Goal: Information Seeking & Learning: Check status

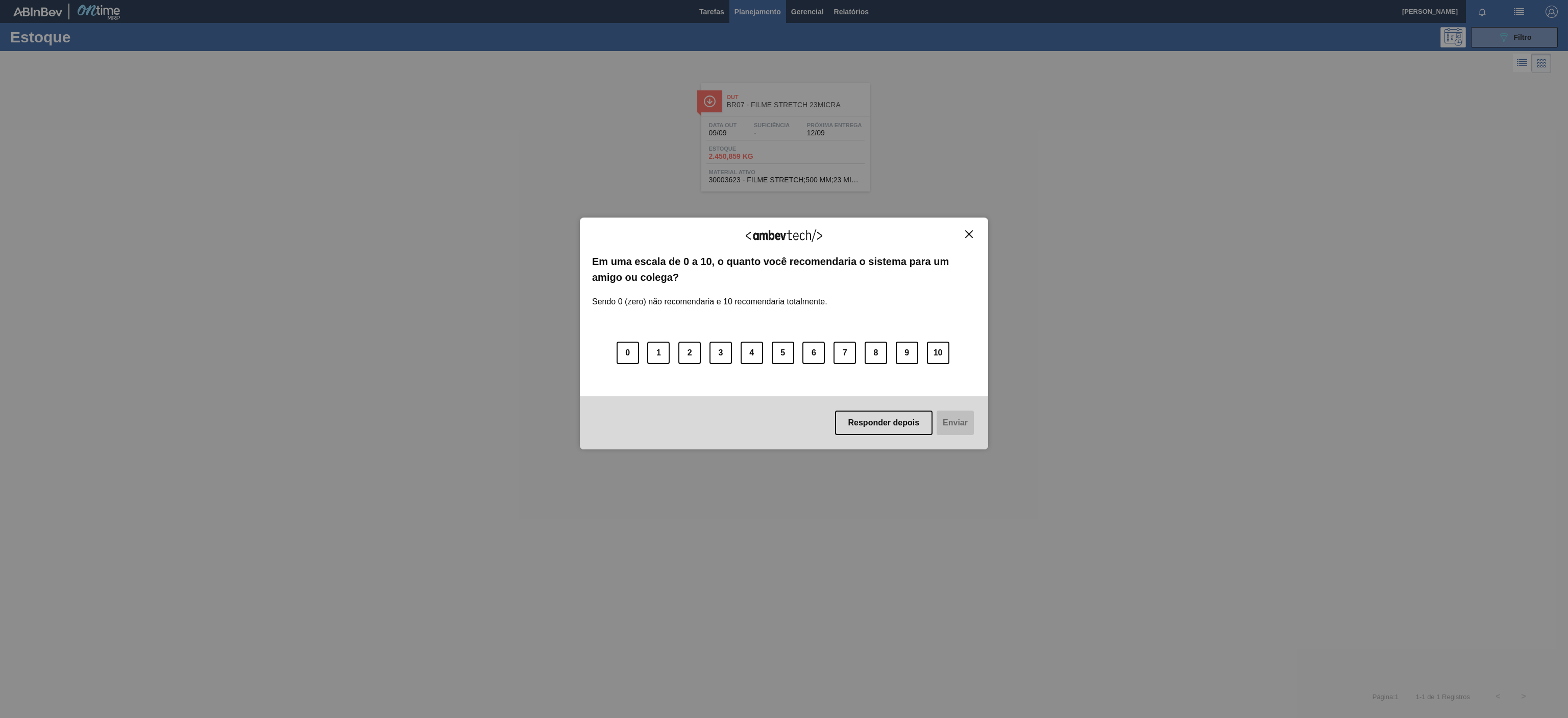
click at [966, 236] on img "Close" at bounding box center [970, 234] width 8 height 8
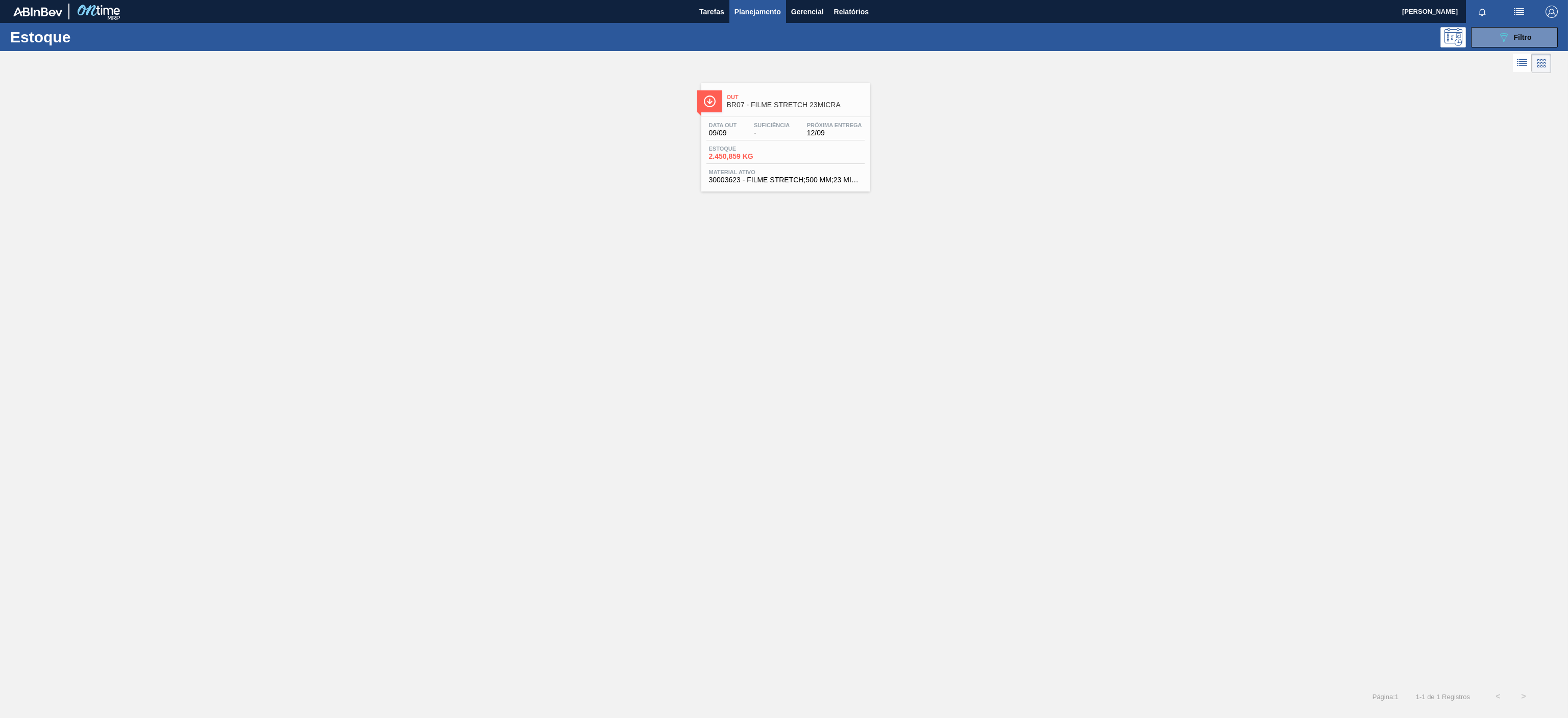
click at [805, 98] on span "Out" at bounding box center [795, 97] width 138 height 6
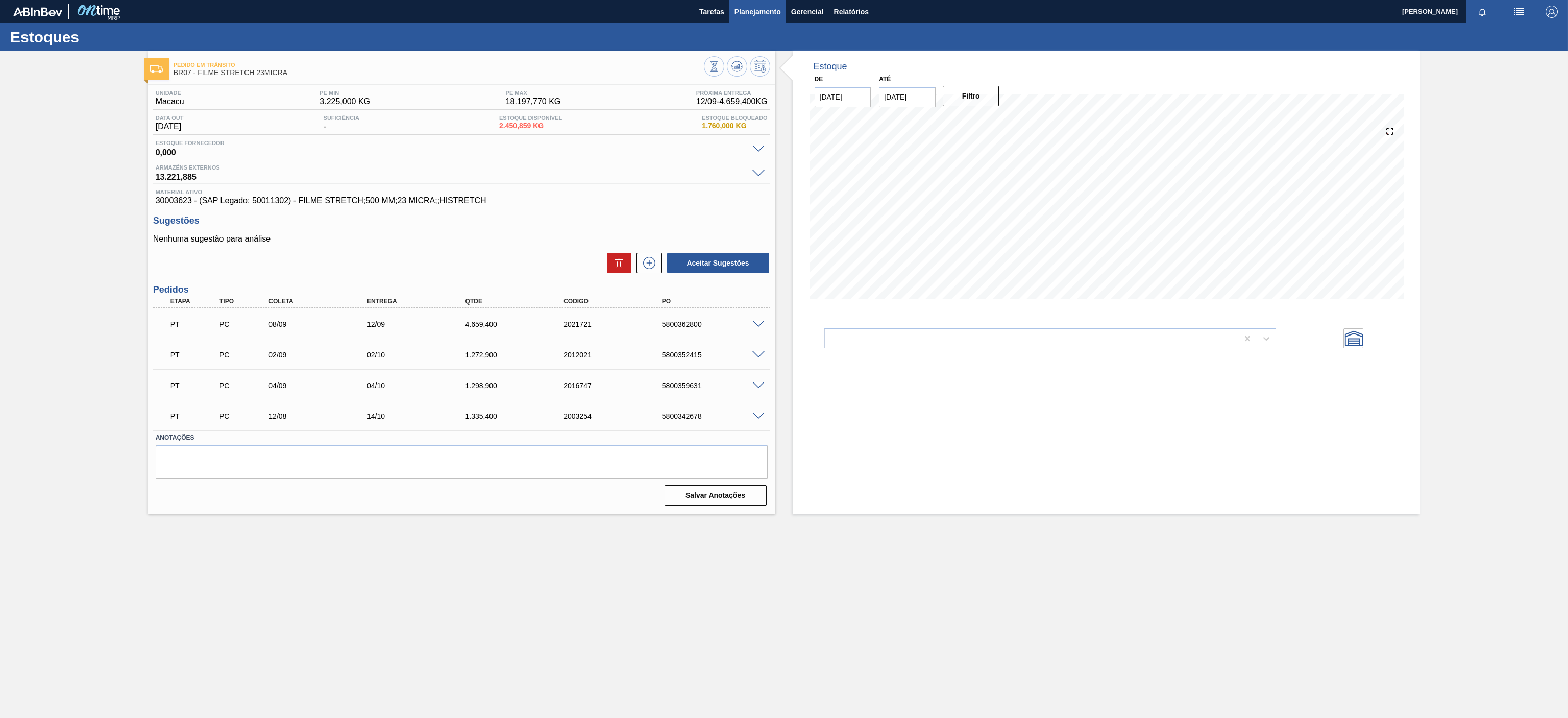
click at [757, 12] on span "Planejamento" at bounding box center [757, 12] width 46 height 12
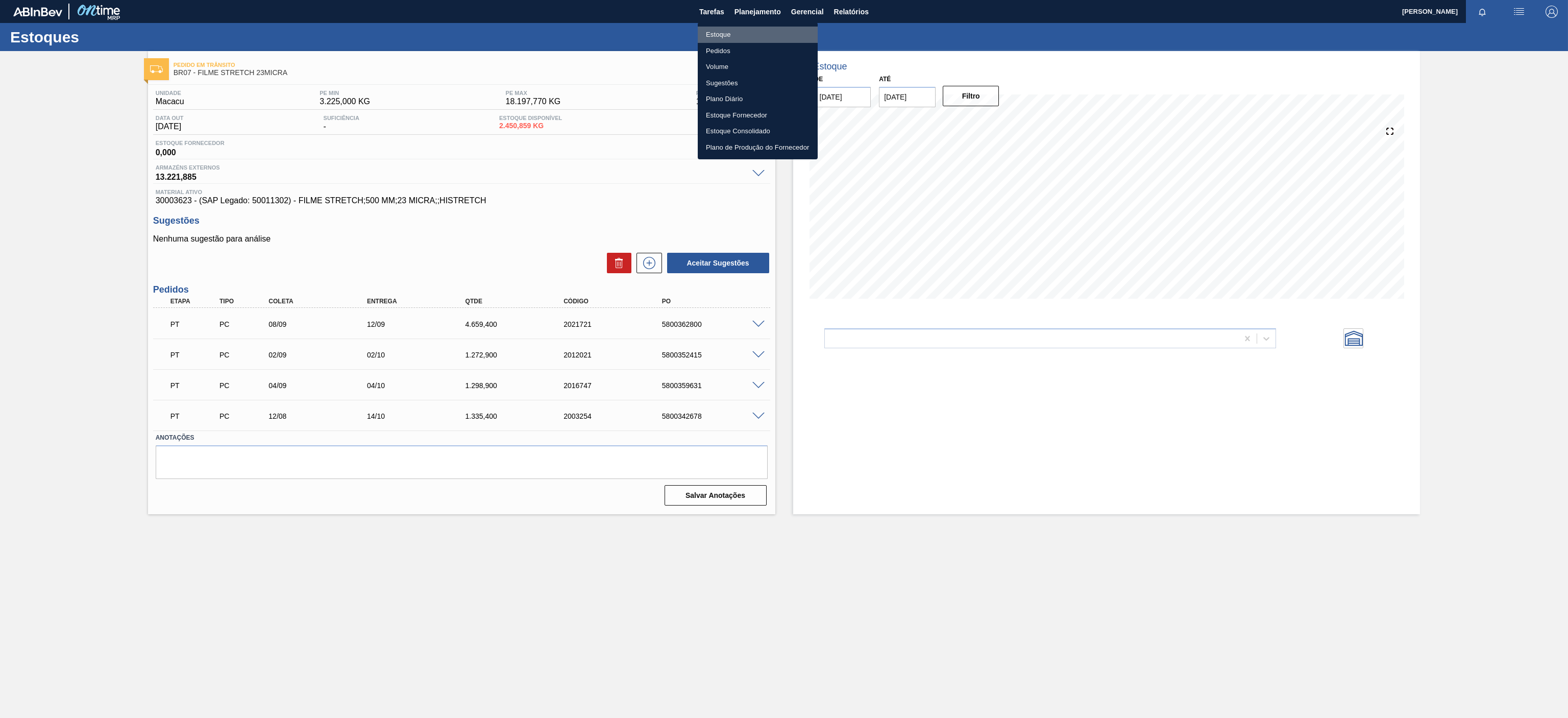
click at [721, 36] on li "Estoque" at bounding box center [758, 34] width 120 height 17
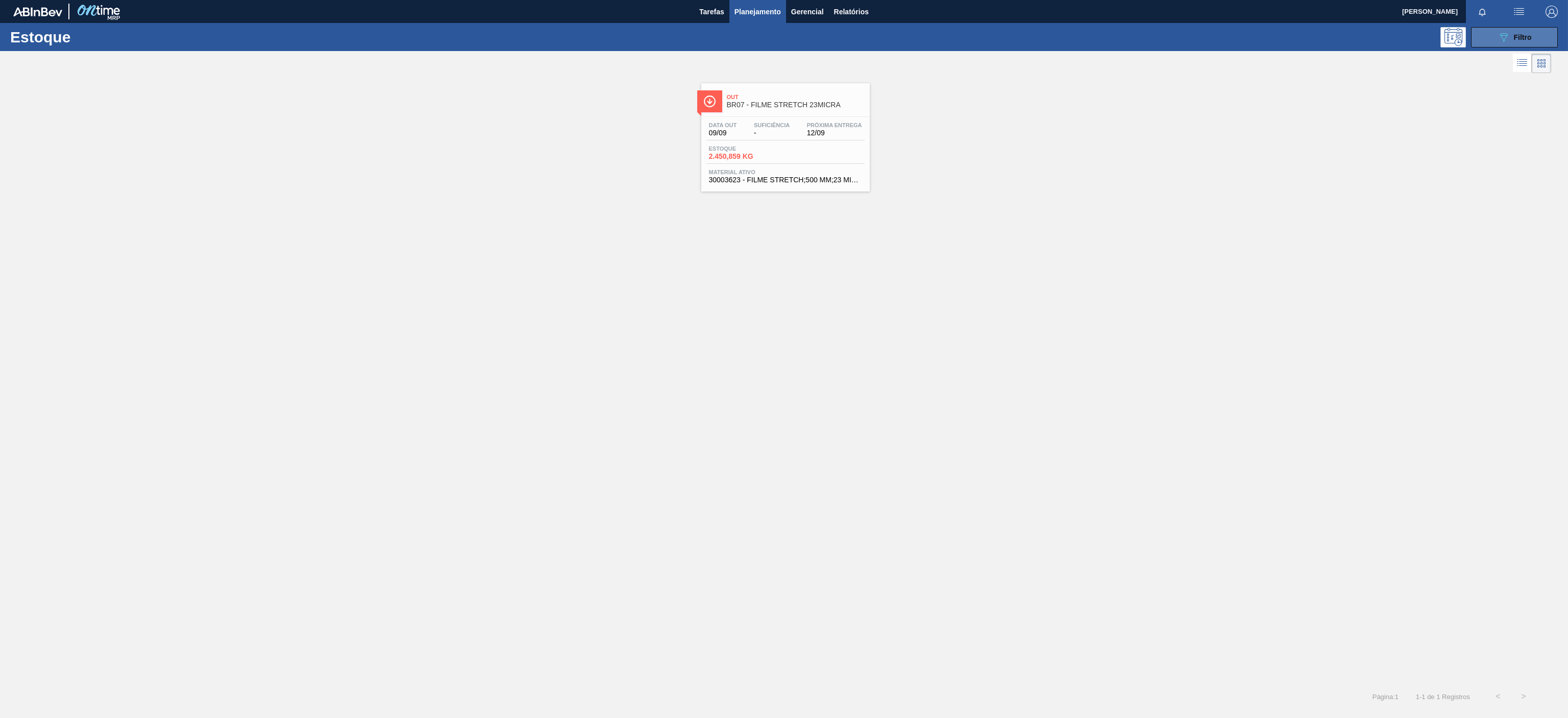
click at [1507, 33] on icon "089F7B8B-B2A5-4AFE-B5C0-19BA573D28AC" at bounding box center [1503, 37] width 12 height 12
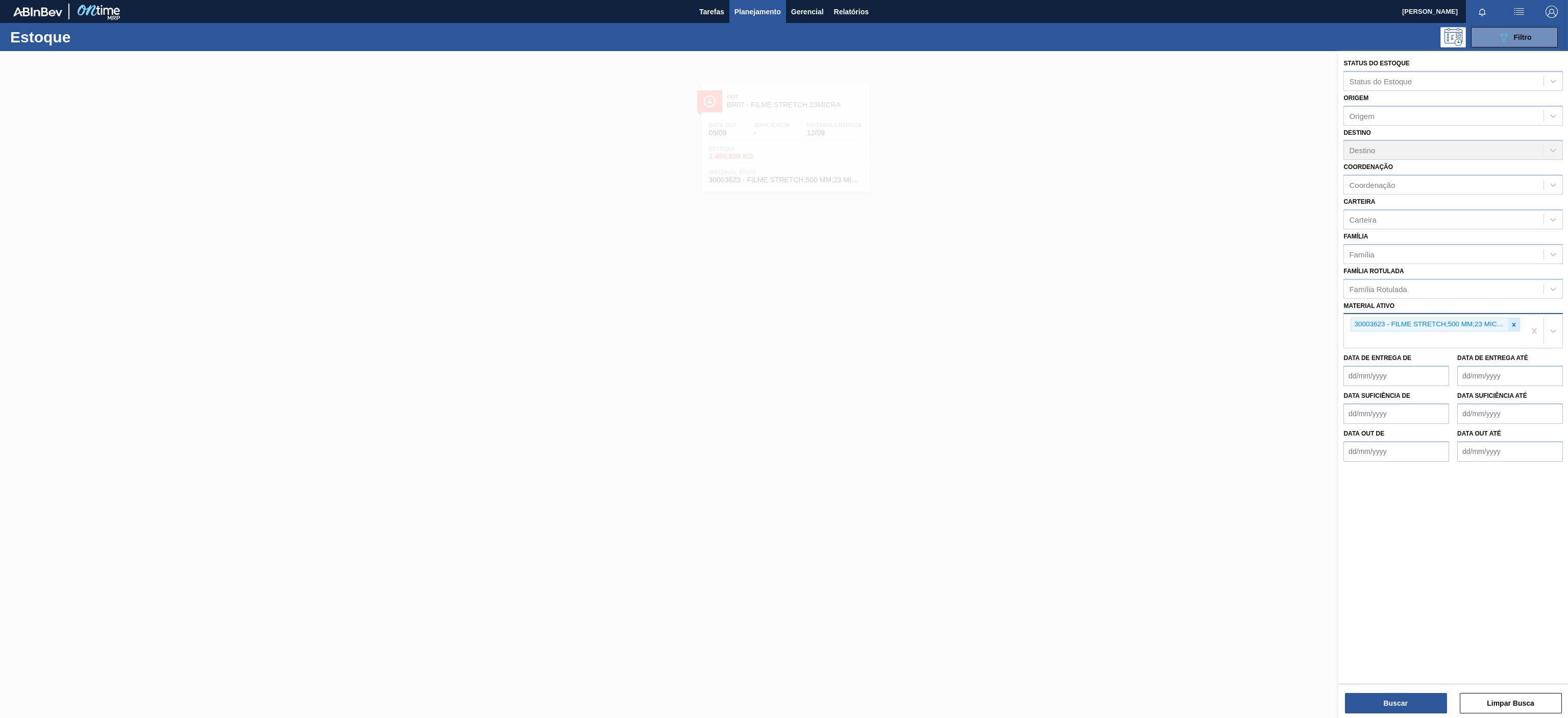
click at [1511, 326] on icon at bounding box center [1513, 324] width 7 height 7
paste ativo "30030646"
type ativo "30030646"
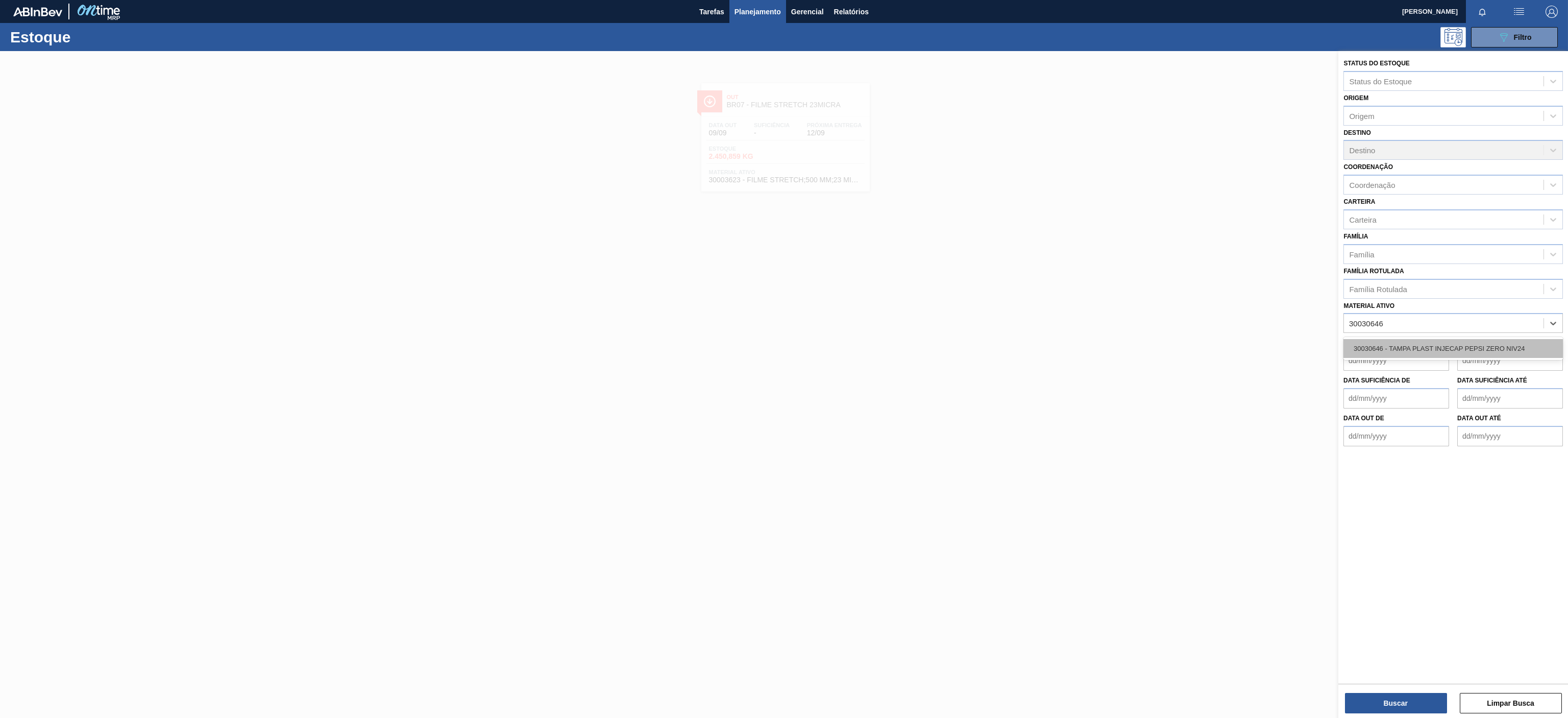
click at [1395, 354] on div "30030646 - TAMPA PLAST INJECAP PEPSI ZERO NIV24" at bounding box center [1453, 348] width 220 height 19
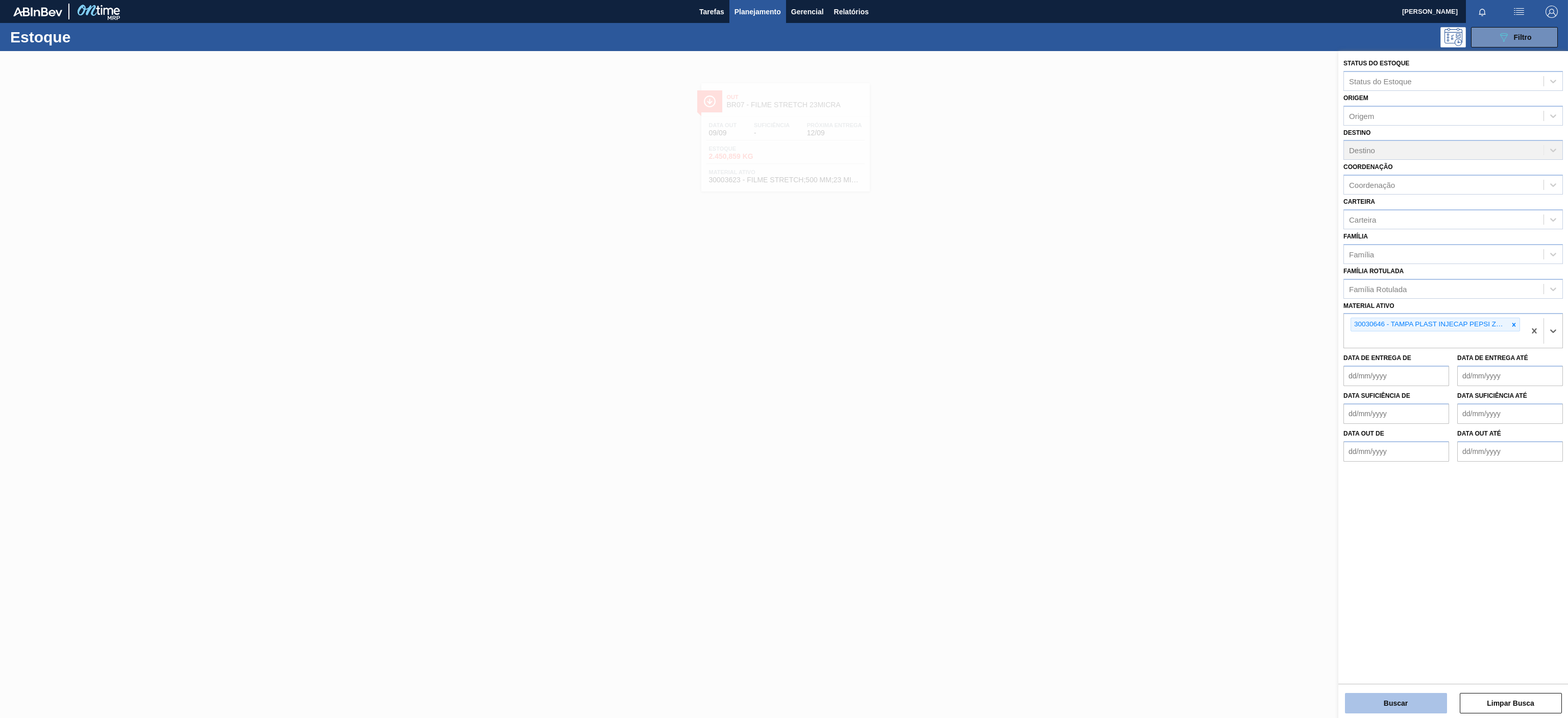
click at [1374, 705] on button "Buscar" at bounding box center [1396, 703] width 102 height 21
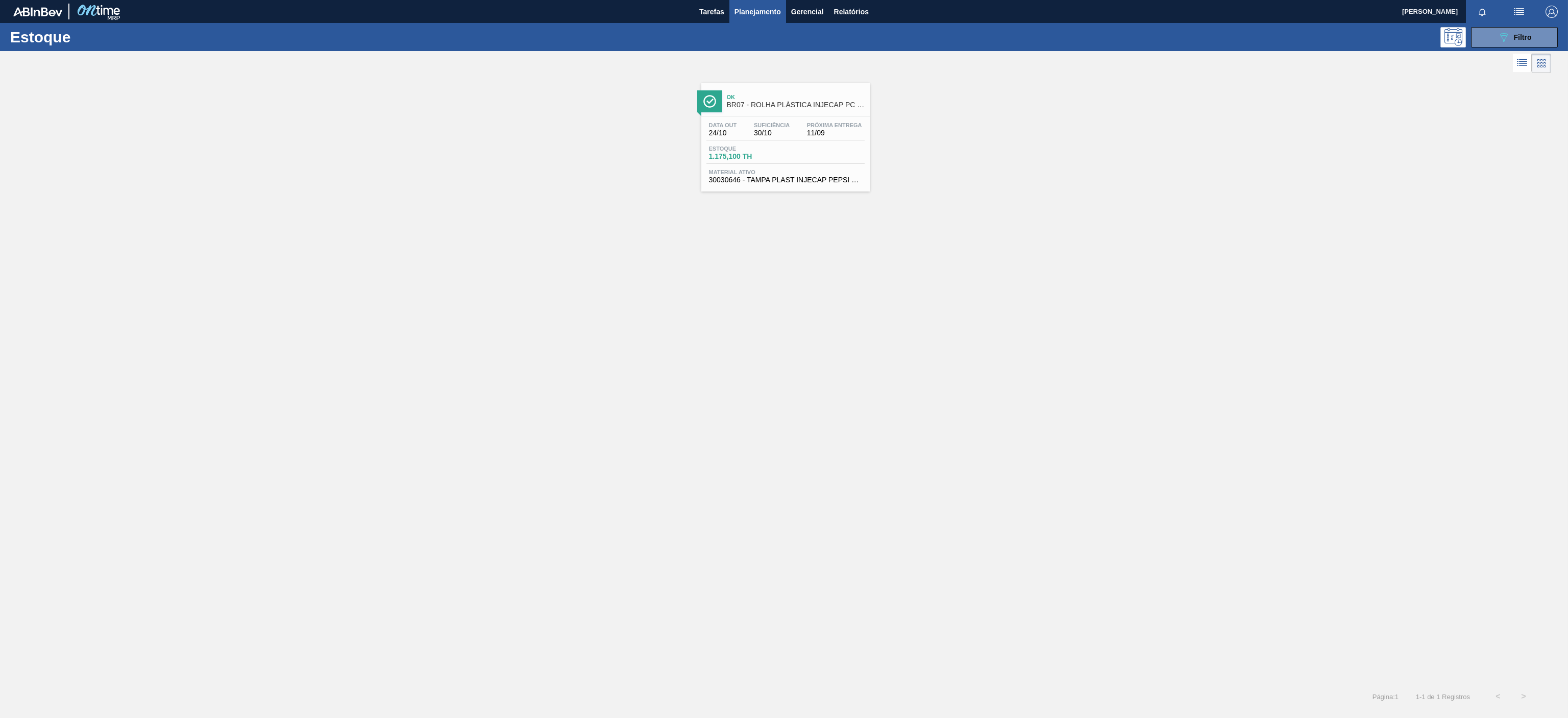
click at [820, 130] on span "11/09" at bounding box center [835, 133] width 55 height 8
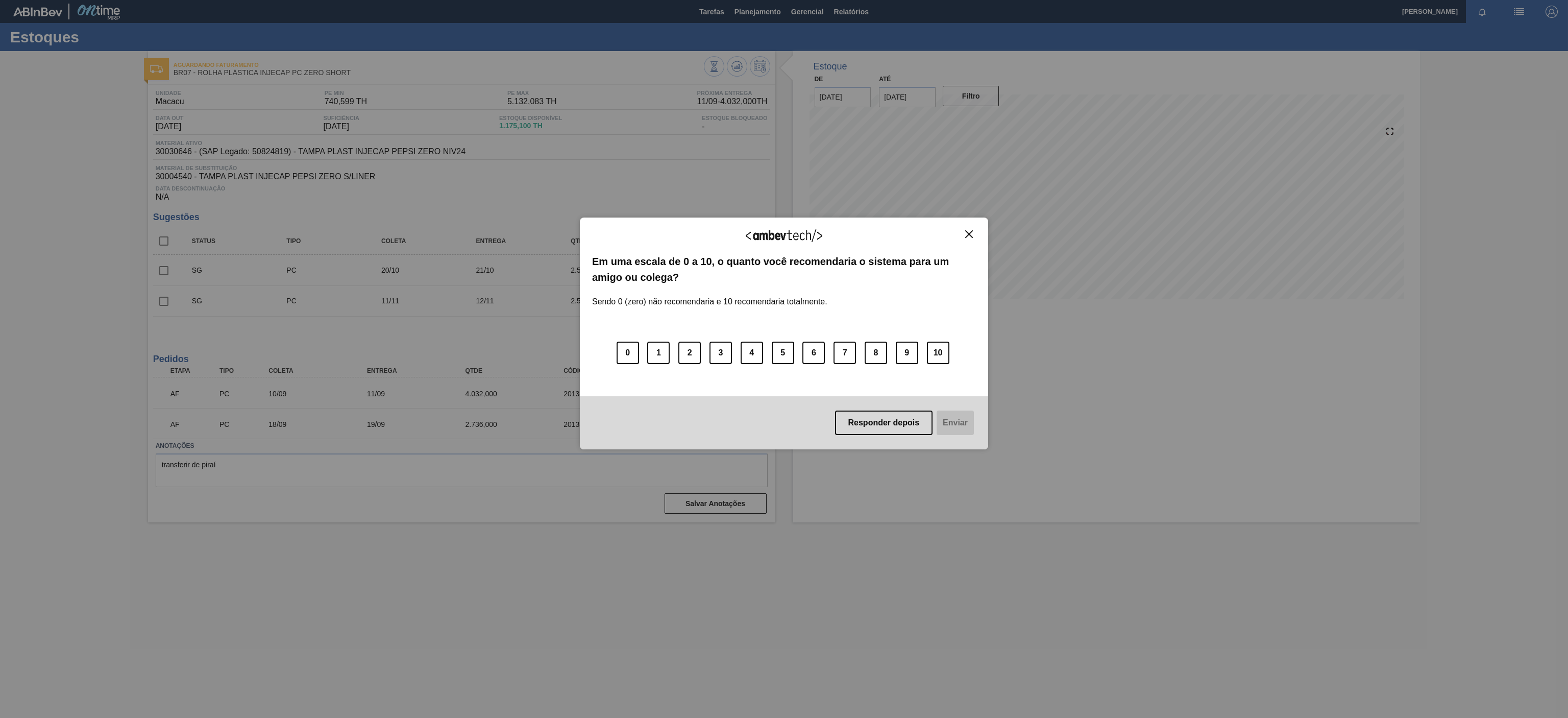
click at [966, 238] on button "Close" at bounding box center [969, 233] width 14 height 9
click at [966, 240] on div "Agradecemos seu feedback!" at bounding box center [784, 241] width 384 height 24
click at [966, 235] on img "Close" at bounding box center [970, 234] width 8 height 8
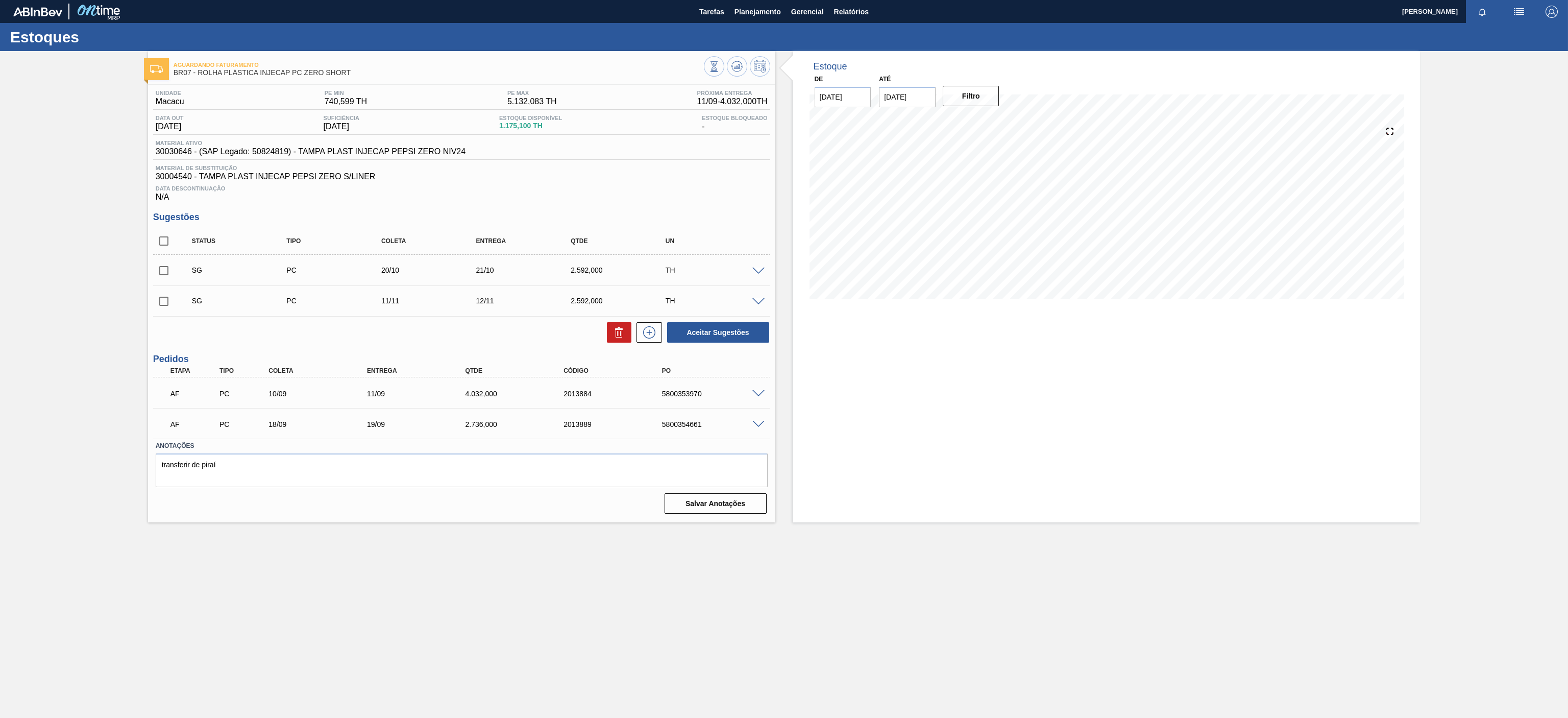
click at [752, 384] on div "AF PC 10/09 11/09 4.032,000 2013884 5800353970" at bounding box center [458, 392] width 590 height 21
click at [759, 390] on span at bounding box center [758, 394] width 12 height 8
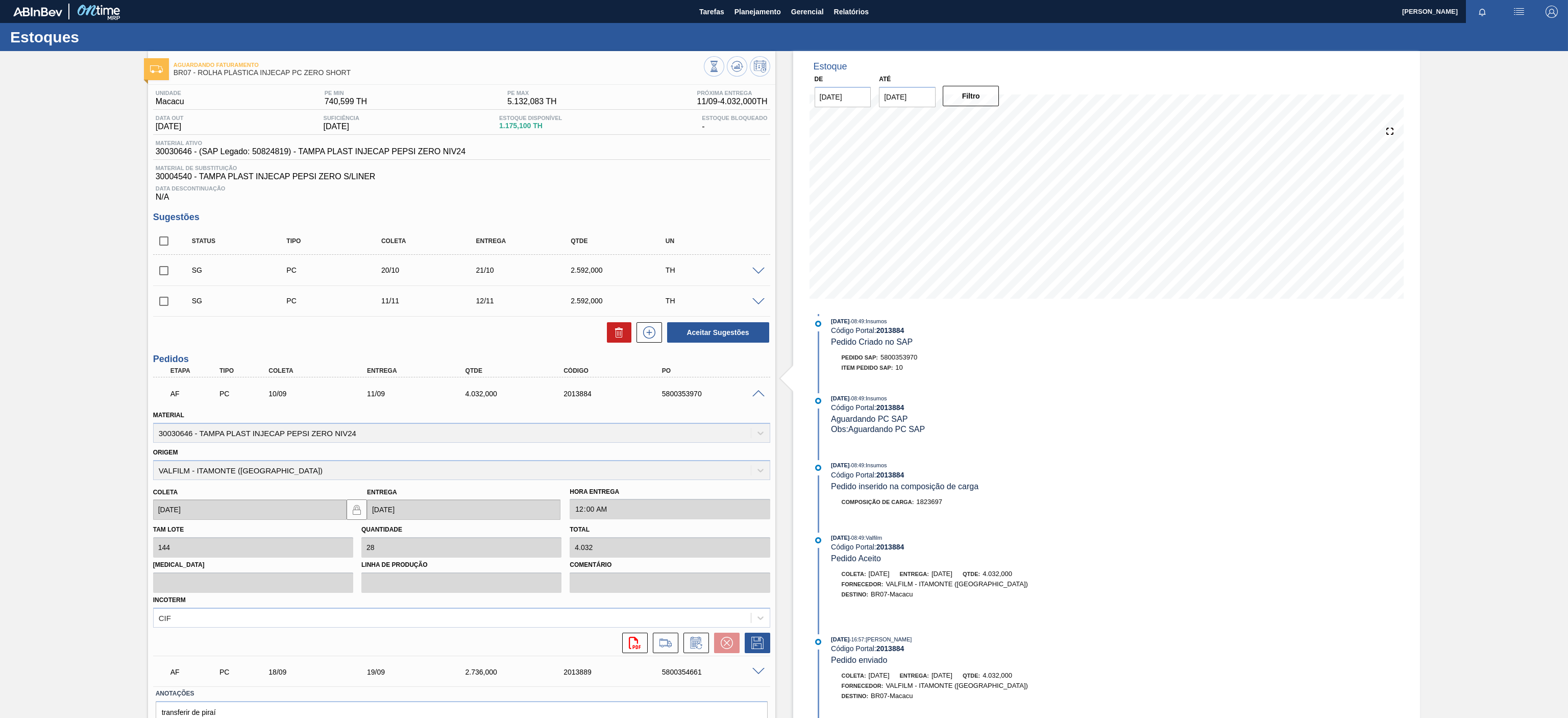
click at [760, 390] on span at bounding box center [758, 394] width 12 height 8
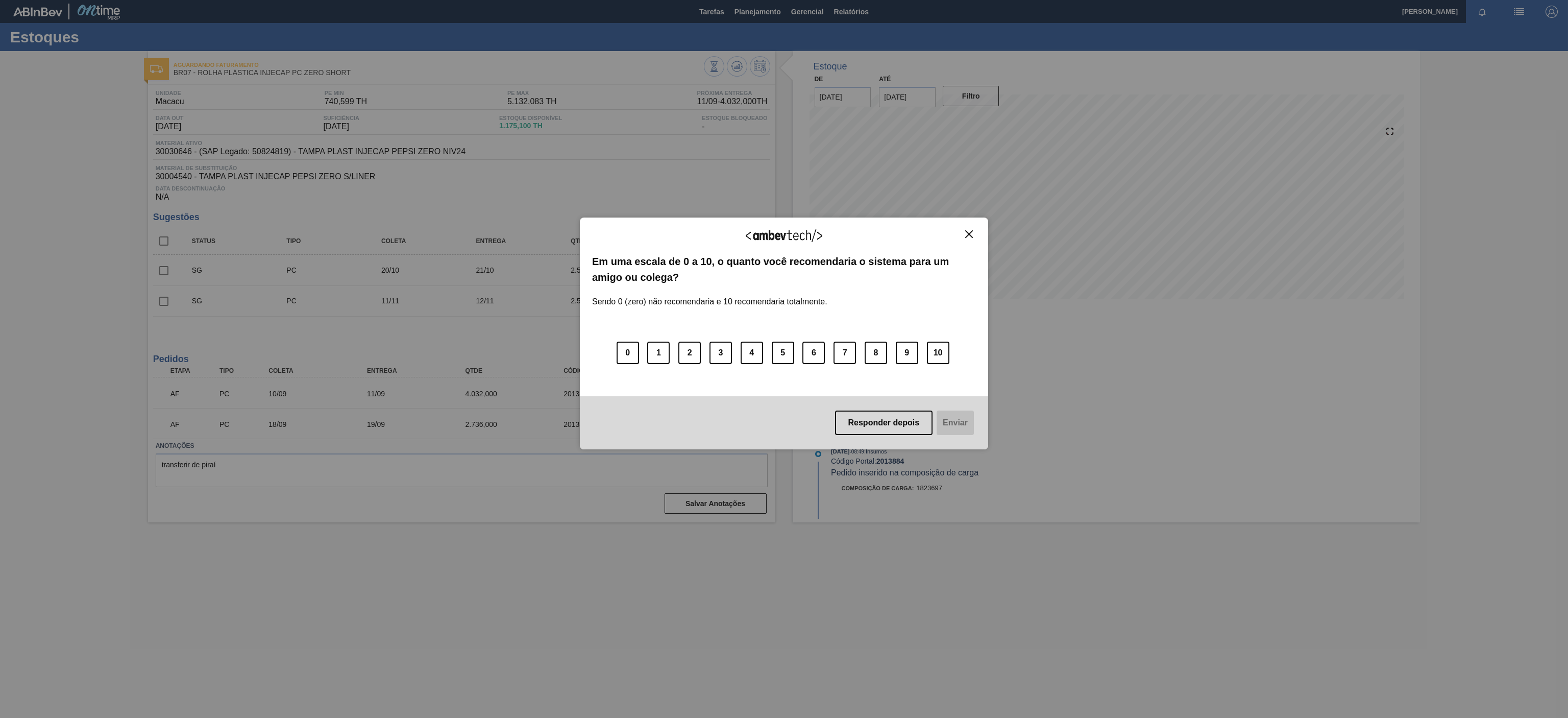
click at [968, 228] on div "Agradecemos seu feedback! Em uma escala de 0 a 10, o quanto você recomendaria o…" at bounding box center [784, 333] width 408 height 231
click at [967, 236] on img "Close" at bounding box center [970, 234] width 8 height 8
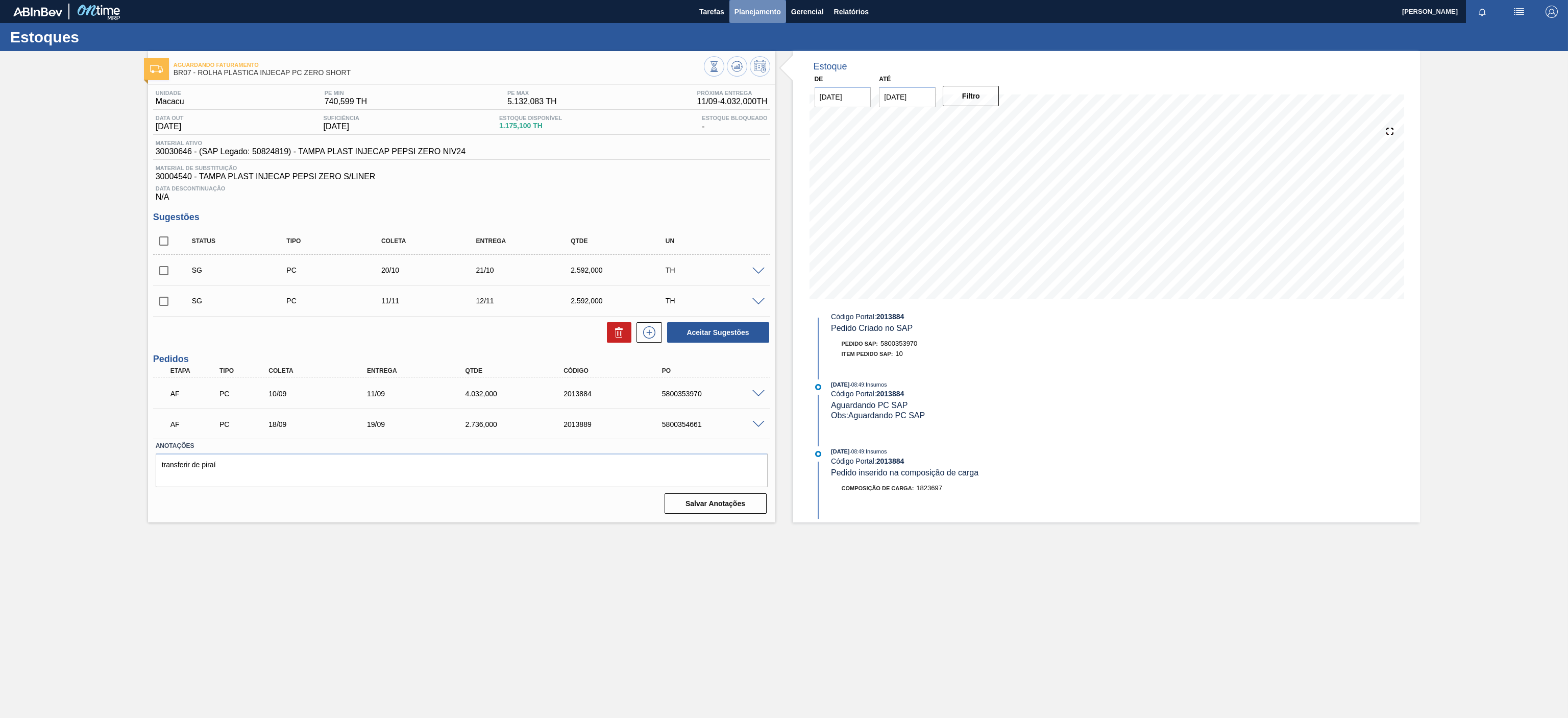
click at [770, 12] on span "Planejamento" at bounding box center [757, 12] width 46 height 12
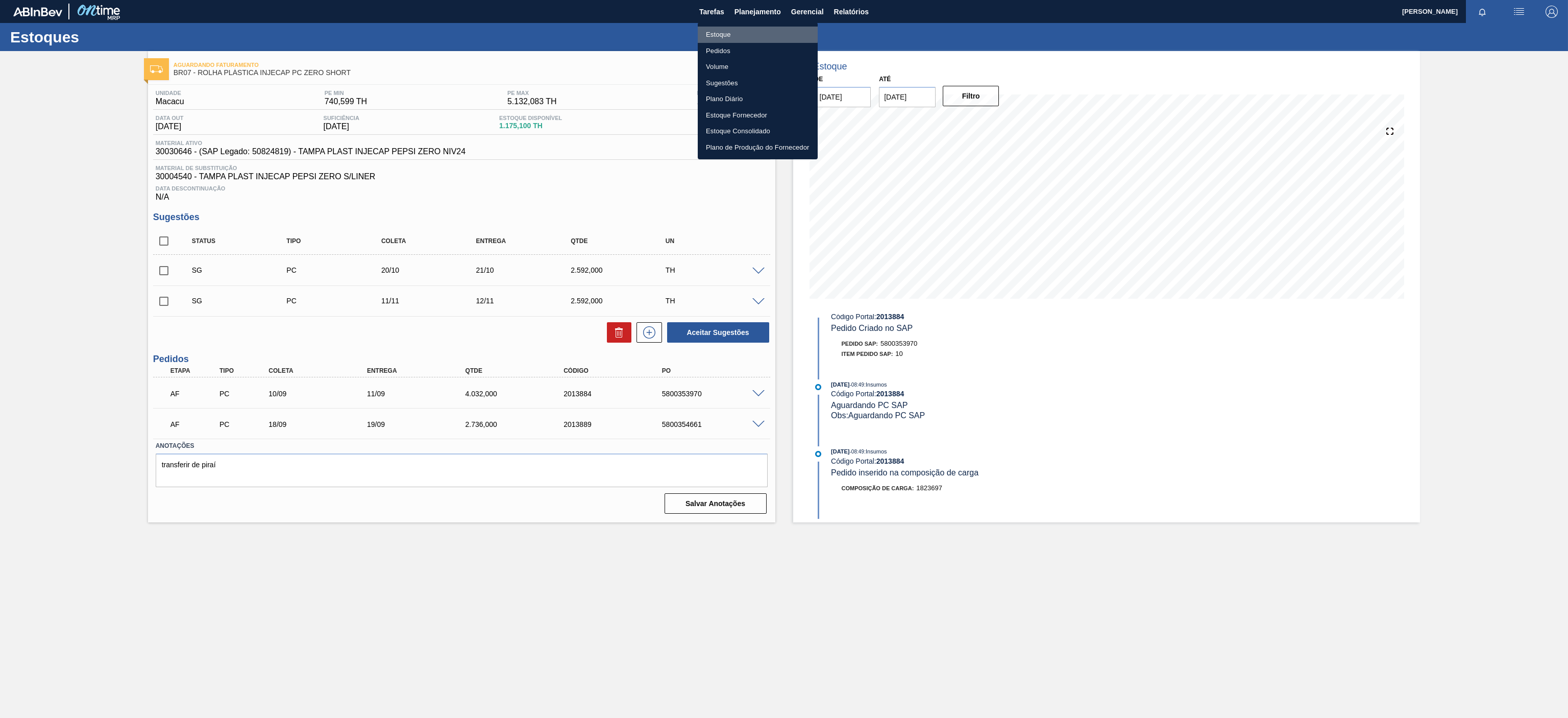
click at [707, 31] on li "Estoque" at bounding box center [758, 34] width 120 height 17
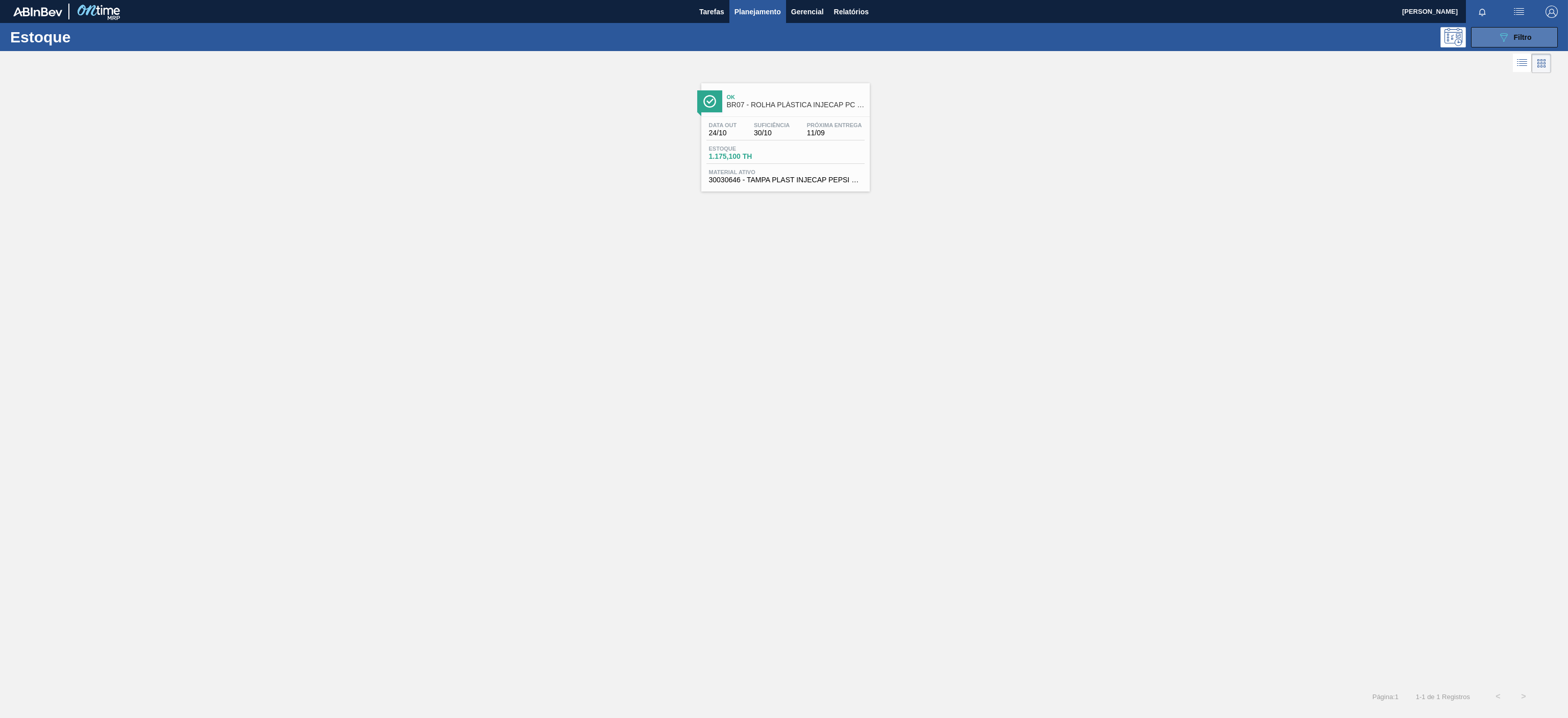
click at [1514, 33] on span "Filtro" at bounding box center [1523, 37] width 18 height 8
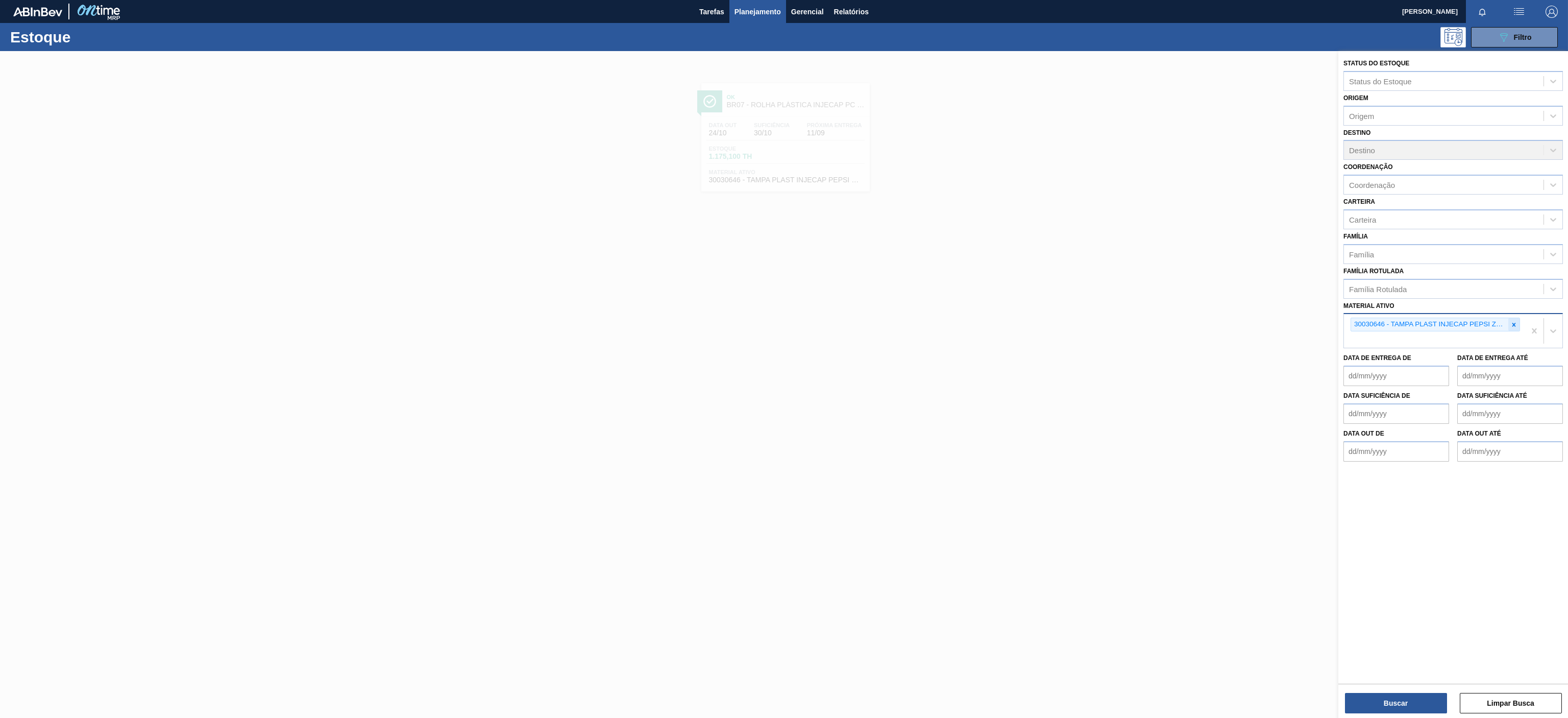
click at [1511, 330] on div at bounding box center [1513, 324] width 11 height 13
paste ativo "30003581"
type ativo "30003581"
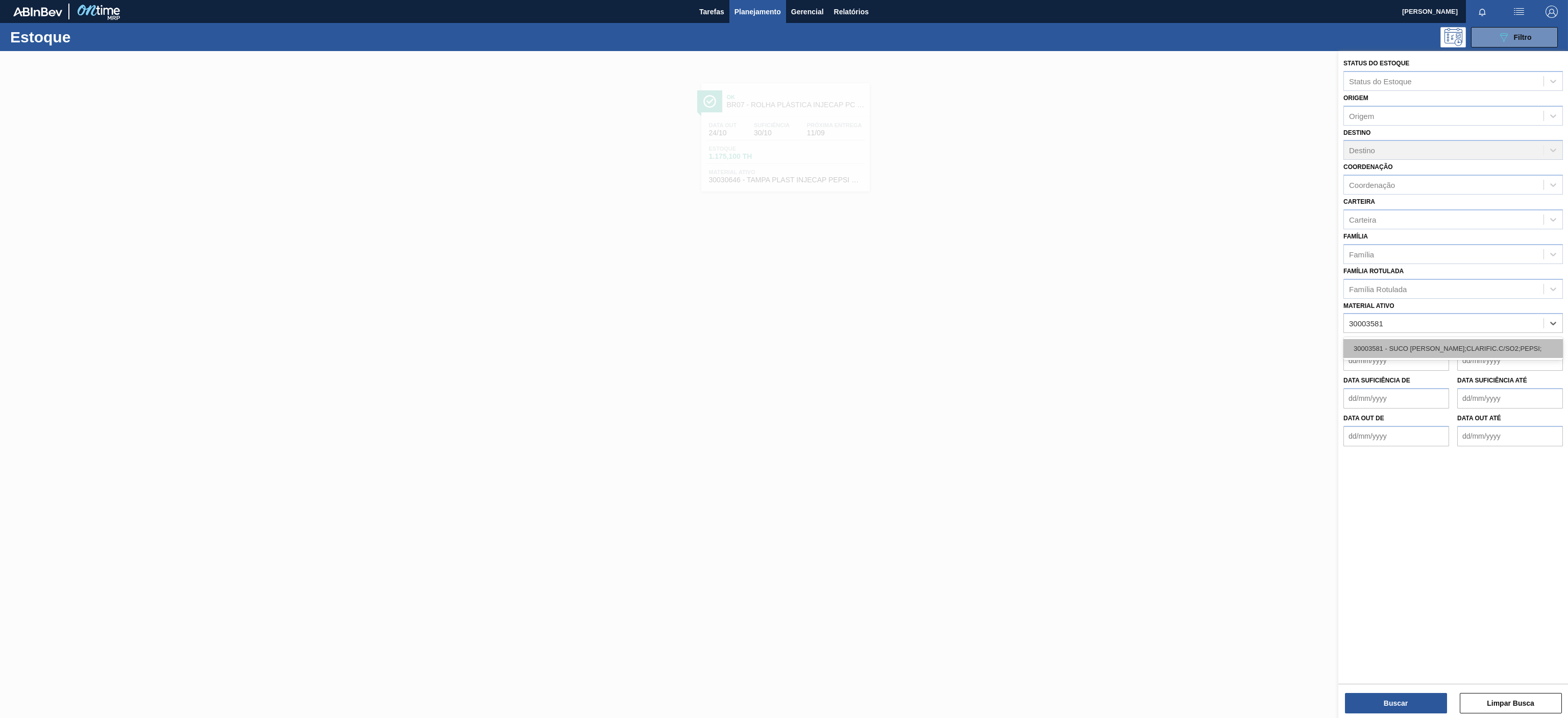
click at [1407, 350] on div "30003581 - SUCO [PERSON_NAME];CLARIFIC.C/SO2;PEPSI;" at bounding box center [1453, 348] width 220 height 19
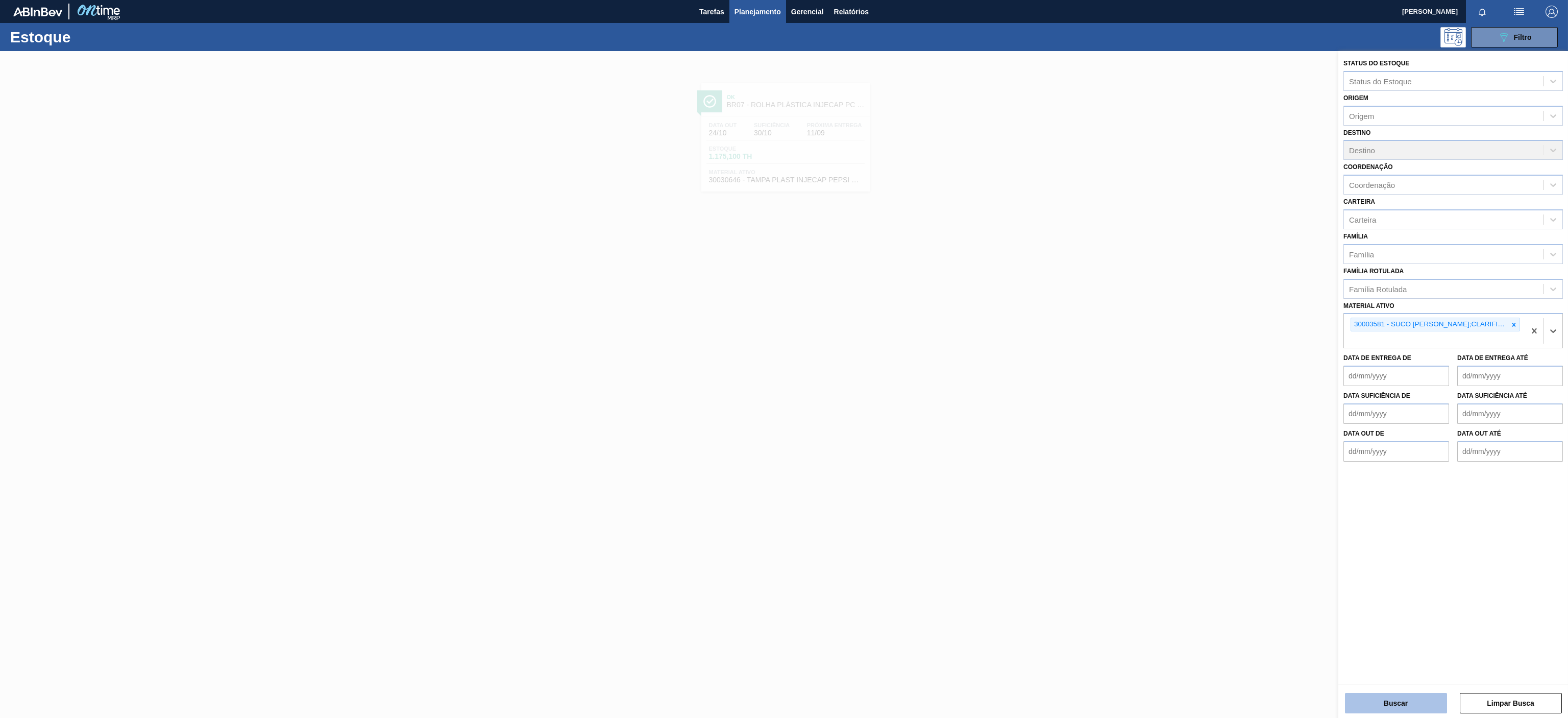
click at [1366, 700] on button "Buscar" at bounding box center [1396, 703] width 102 height 21
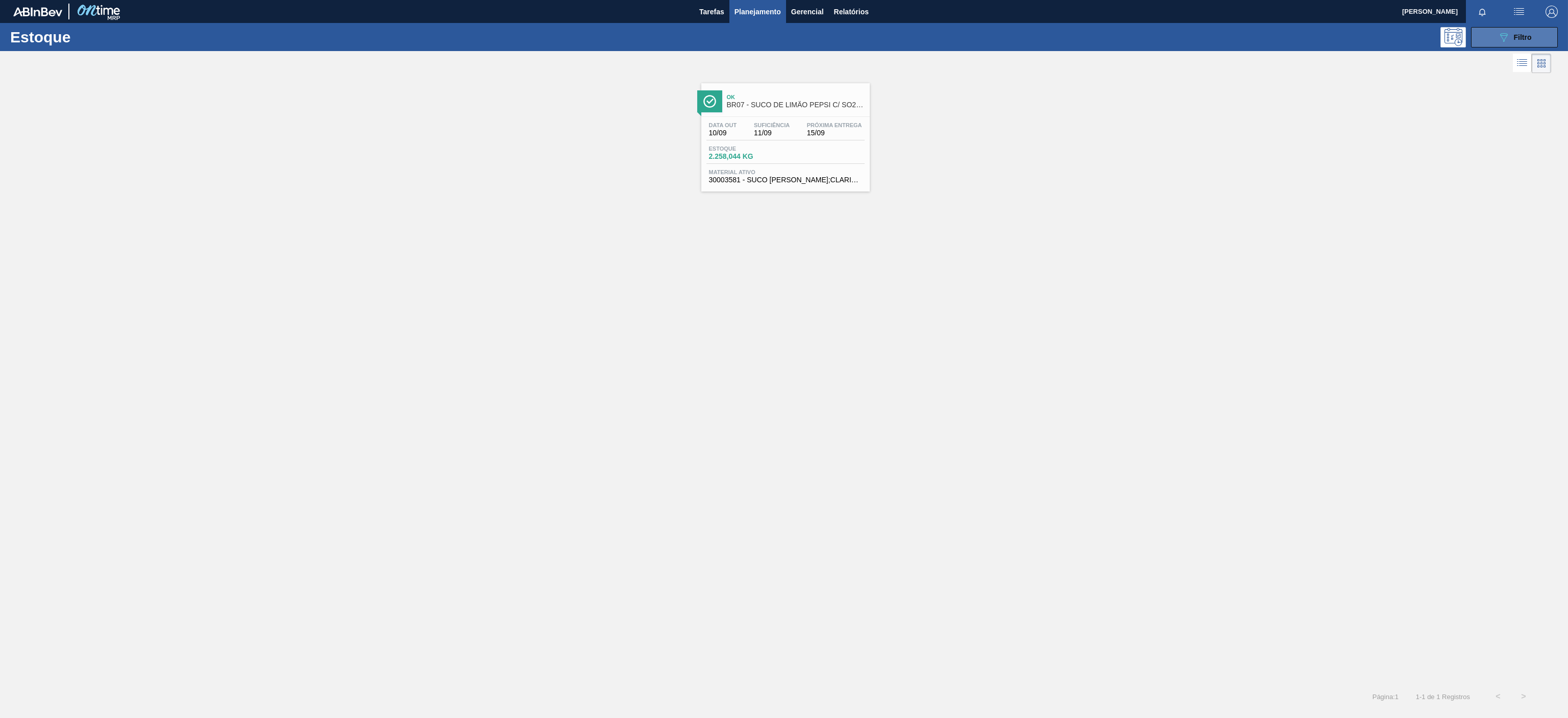
click at [1522, 33] on span "Filtro" at bounding box center [1523, 37] width 18 height 8
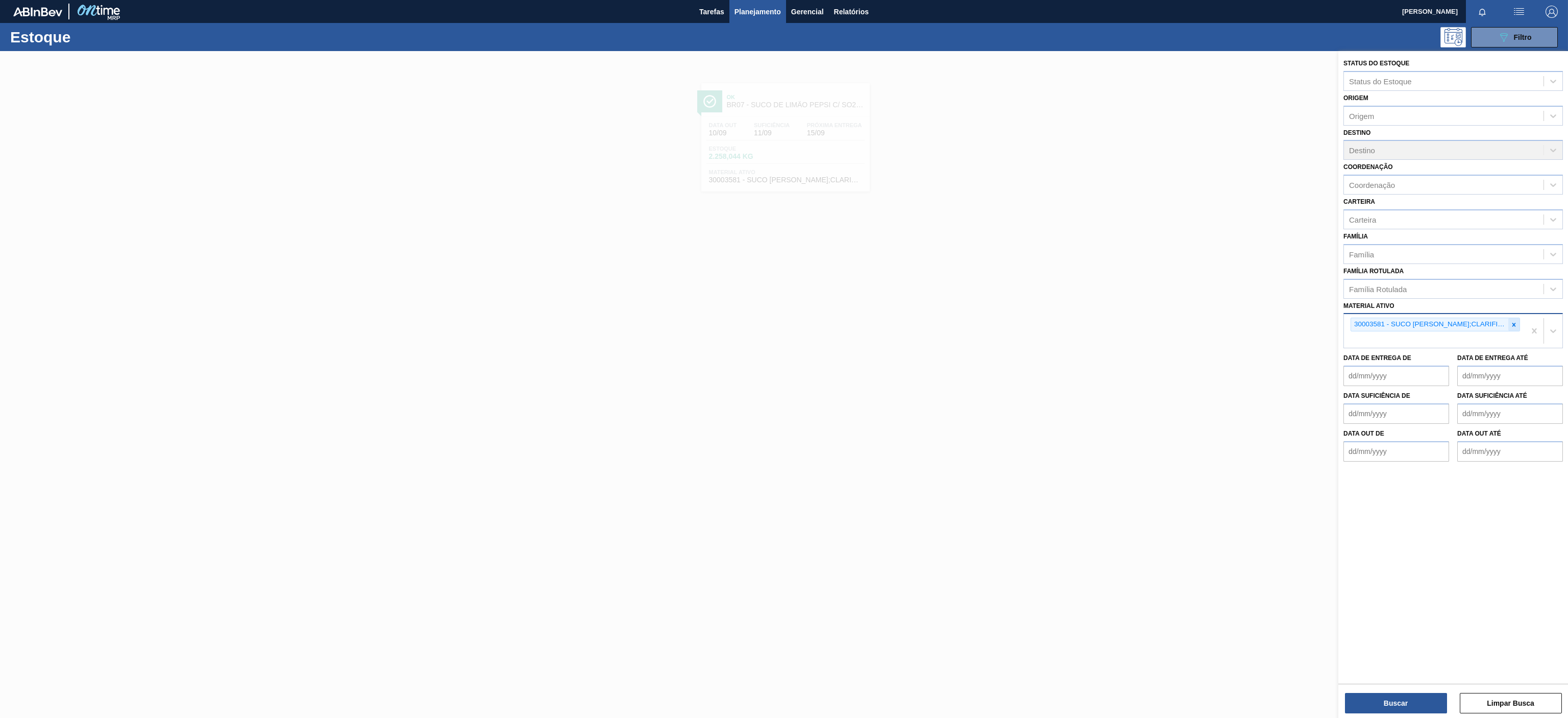
click at [1517, 326] on div at bounding box center [1513, 324] width 11 height 13
paste ativo "30009782"
type ativo "30009782"
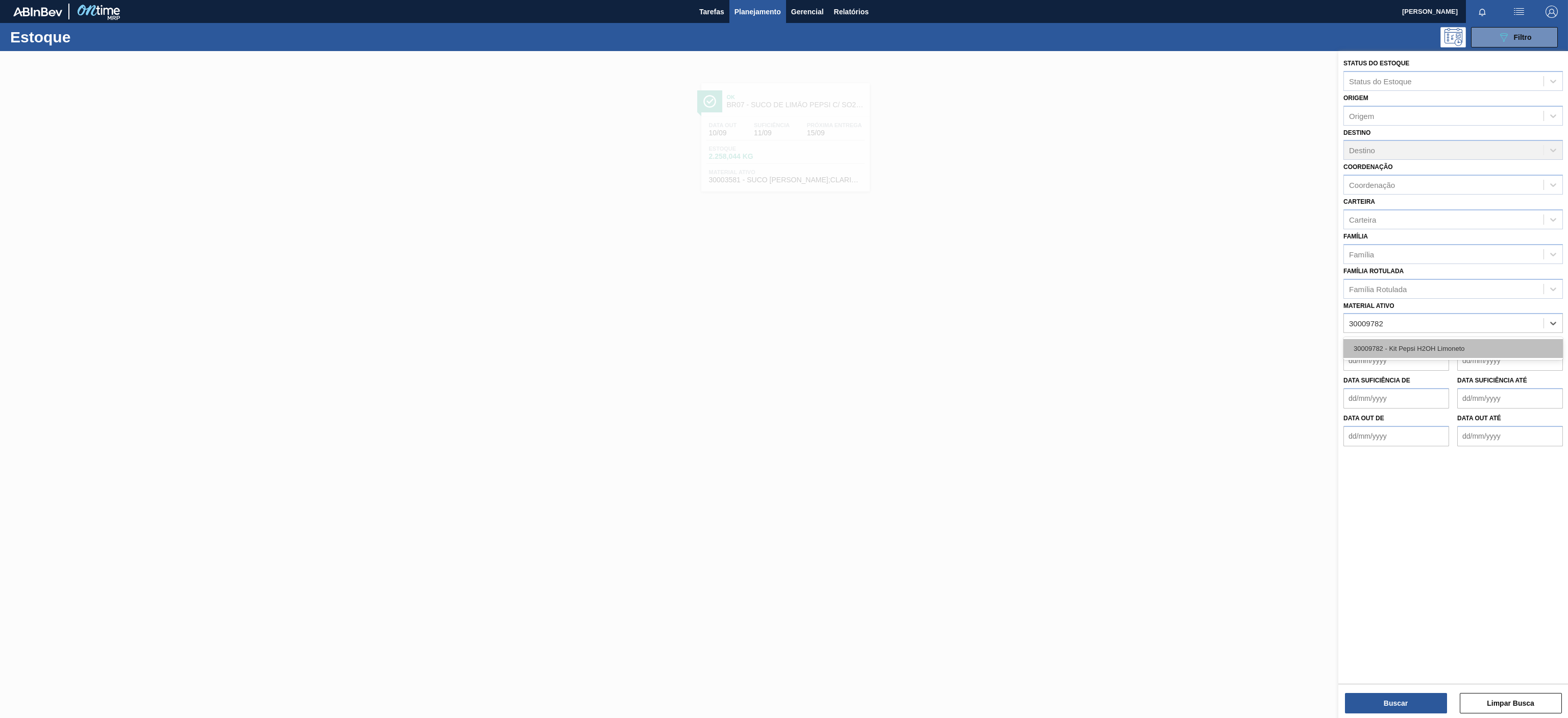
click at [1403, 340] on div "30009782 - Kit Pepsi H2OH Limoneto" at bounding box center [1453, 348] width 220 height 19
click at [1418, 704] on button "Buscar" at bounding box center [1396, 703] width 102 height 21
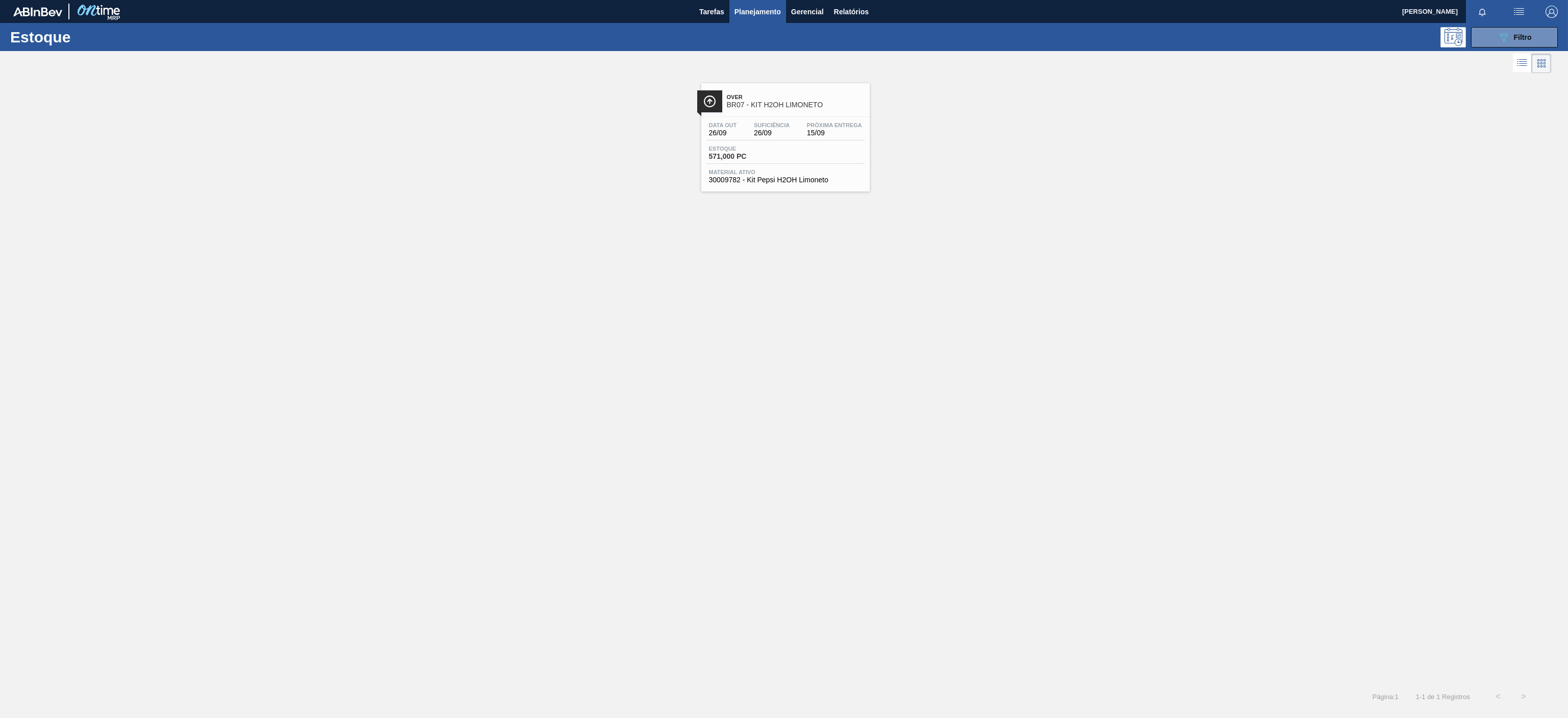
click at [829, 120] on div "Data out 26/09 Suficiência 26/09 Próxima Entrega 15/09 Estoque 571,000 PC Mater…" at bounding box center [784, 152] width 168 height 70
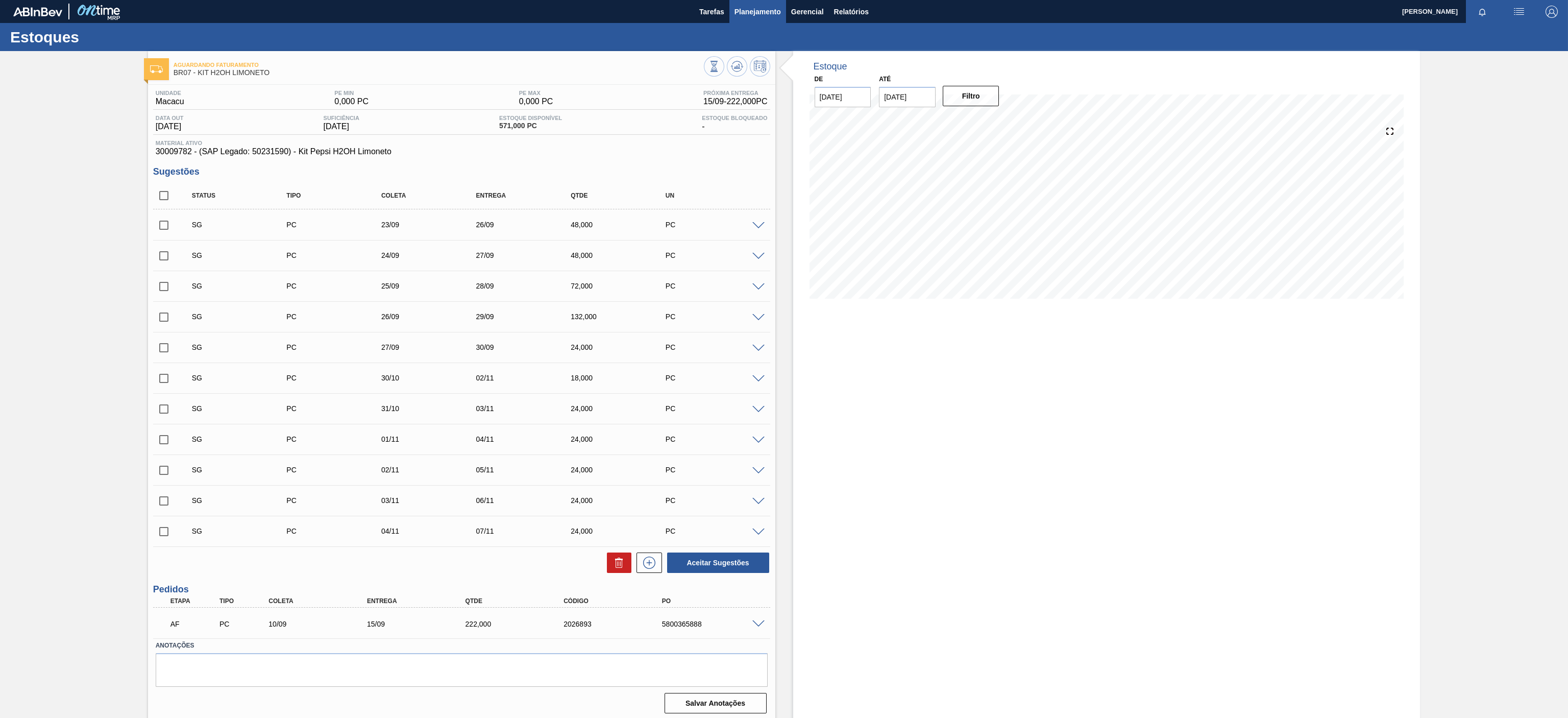
click at [771, 12] on span "Planejamento" at bounding box center [757, 12] width 46 height 12
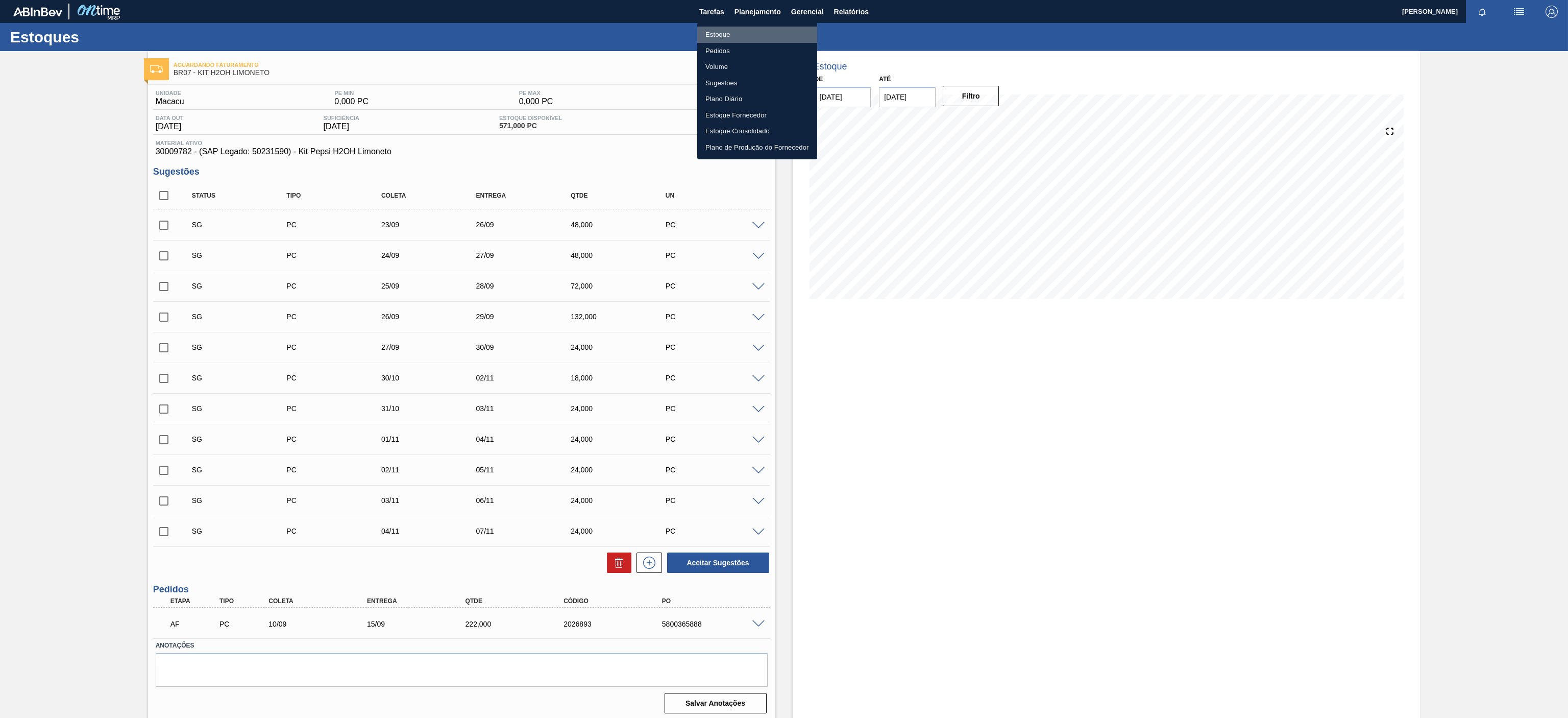
click at [719, 33] on li "Estoque" at bounding box center [757, 34] width 120 height 17
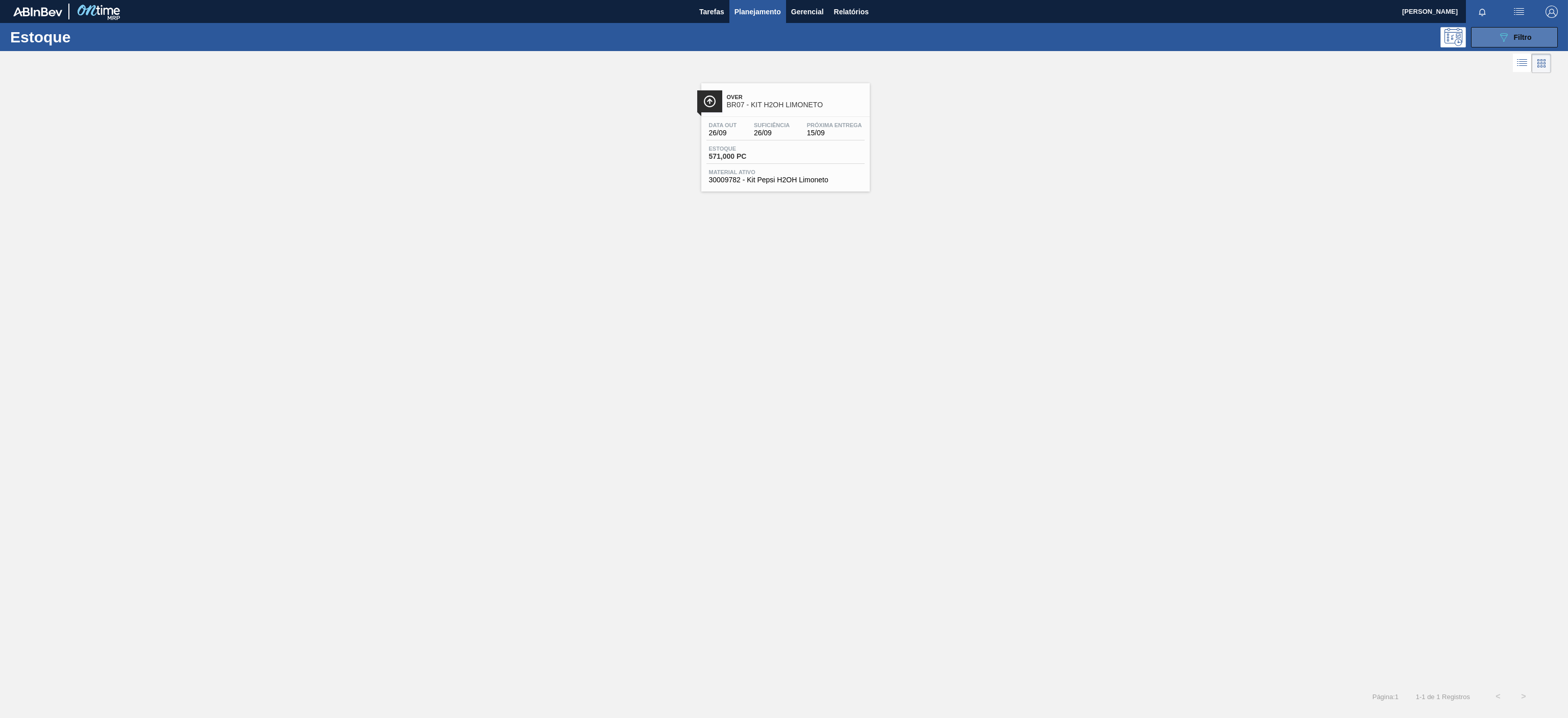
click at [1482, 33] on button "089F7B8B-B2A5-4AFE-B5C0-19BA573D28AC Filtro" at bounding box center [1514, 36] width 87 height 21
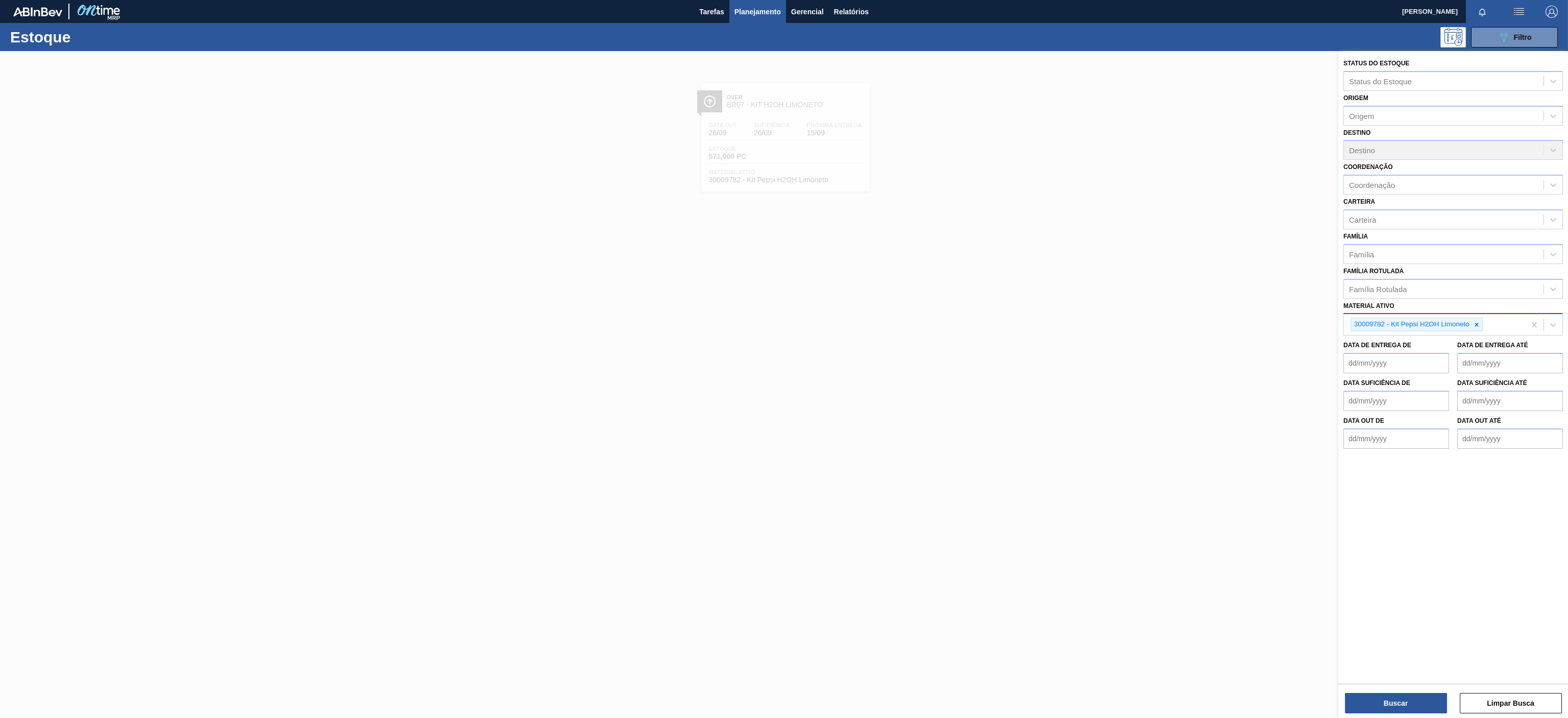
click at [1485, 329] on ativo "Material ativo" at bounding box center [1484, 324] width 1 height 9
click at [1476, 330] on div at bounding box center [1475, 324] width 11 height 13
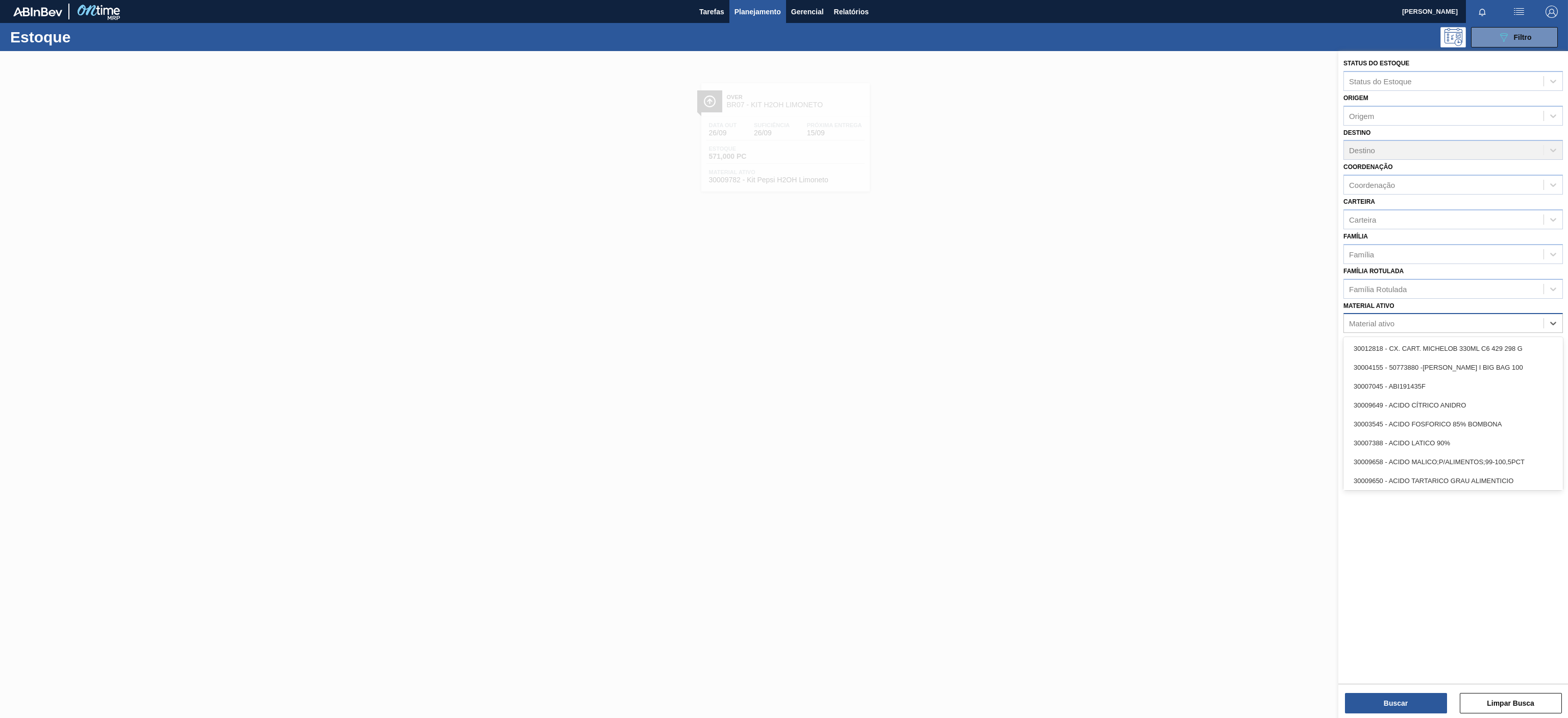
paste ativo "30034325"
type ativo "30034325"
click at [1418, 348] on div "30034325 - ROT PLAST 200ML H GCA ZERO S CL NIV25" at bounding box center [1453, 348] width 220 height 19
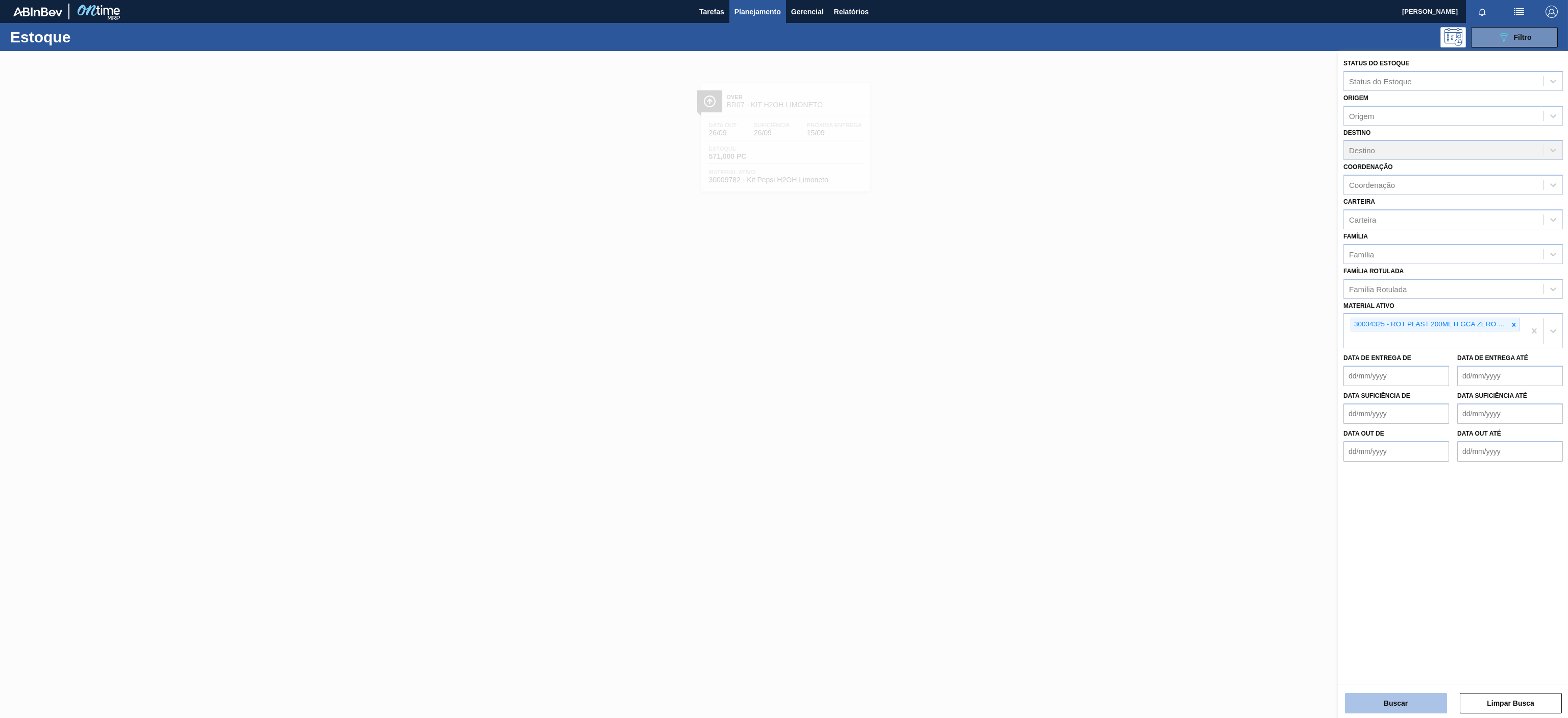
click at [1381, 695] on button "Buscar" at bounding box center [1396, 703] width 102 height 21
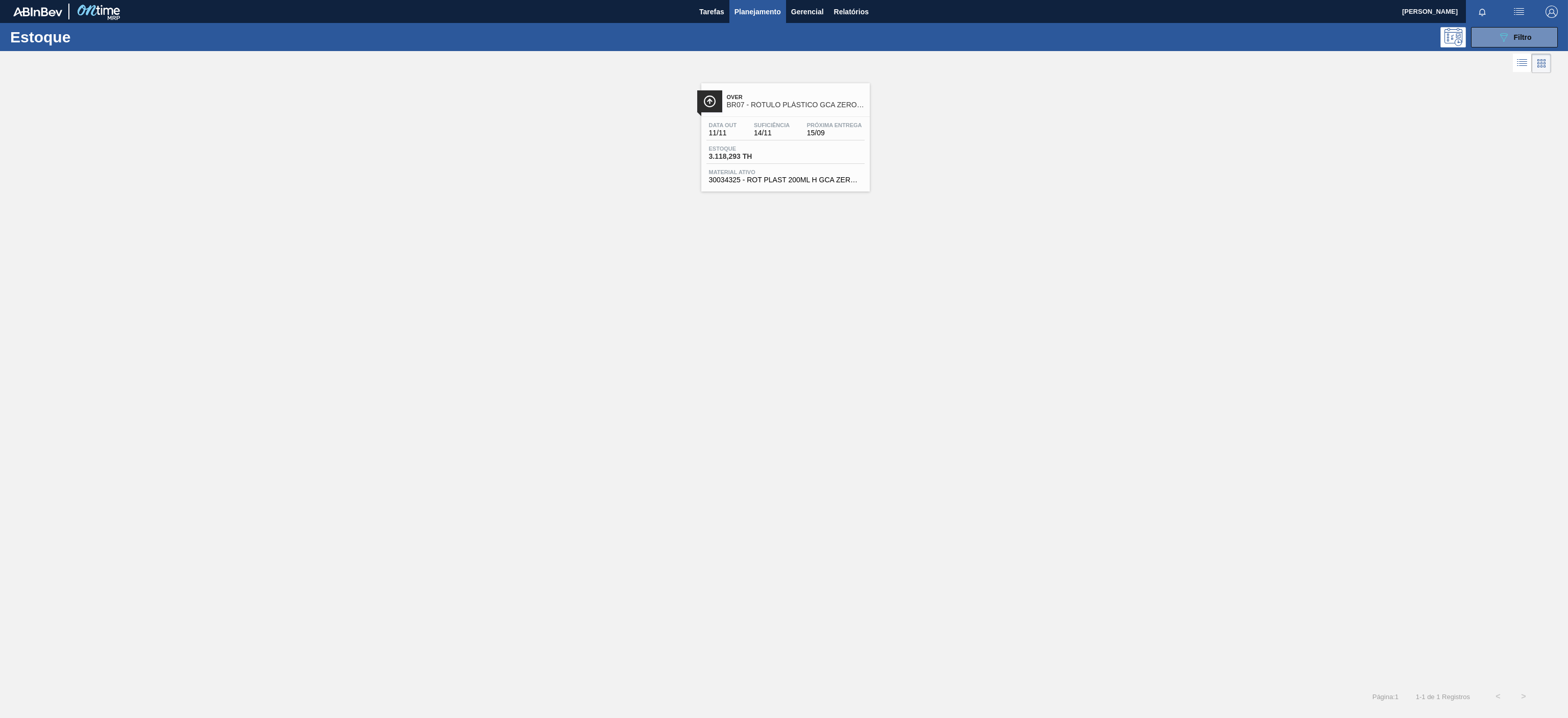
click at [821, 98] on span "Over" at bounding box center [795, 97] width 138 height 6
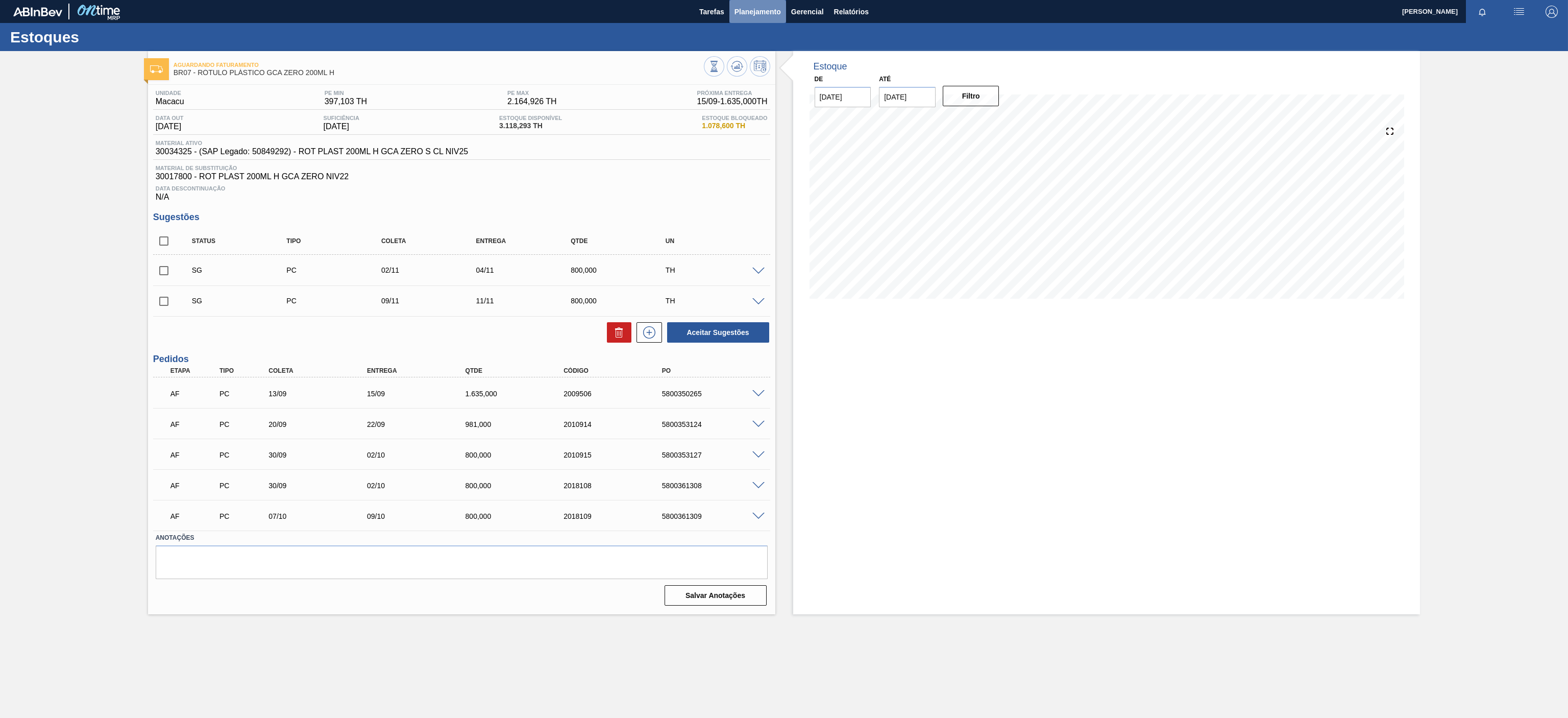
click at [745, 11] on span "Planejamento" at bounding box center [757, 12] width 46 height 12
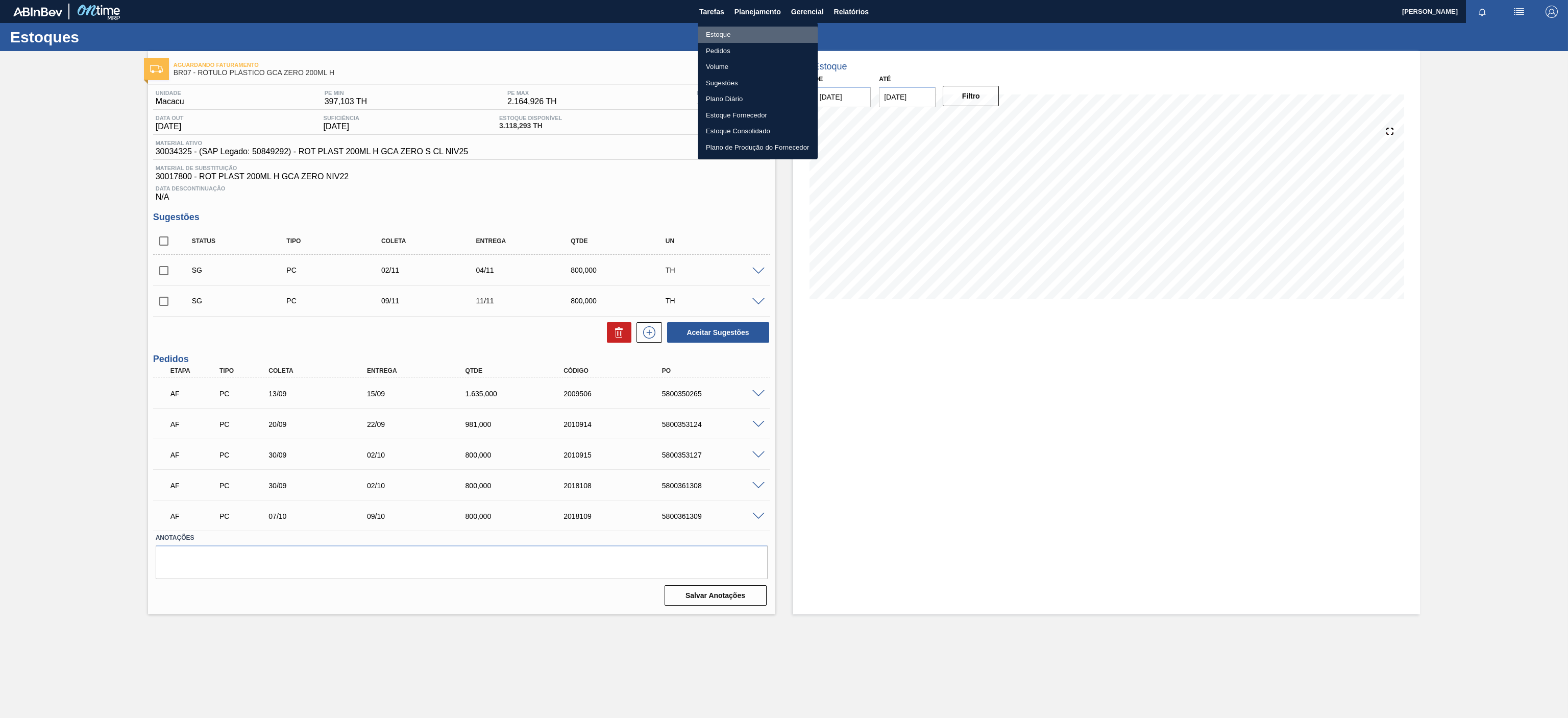
click at [734, 37] on li "Estoque" at bounding box center [758, 34] width 120 height 17
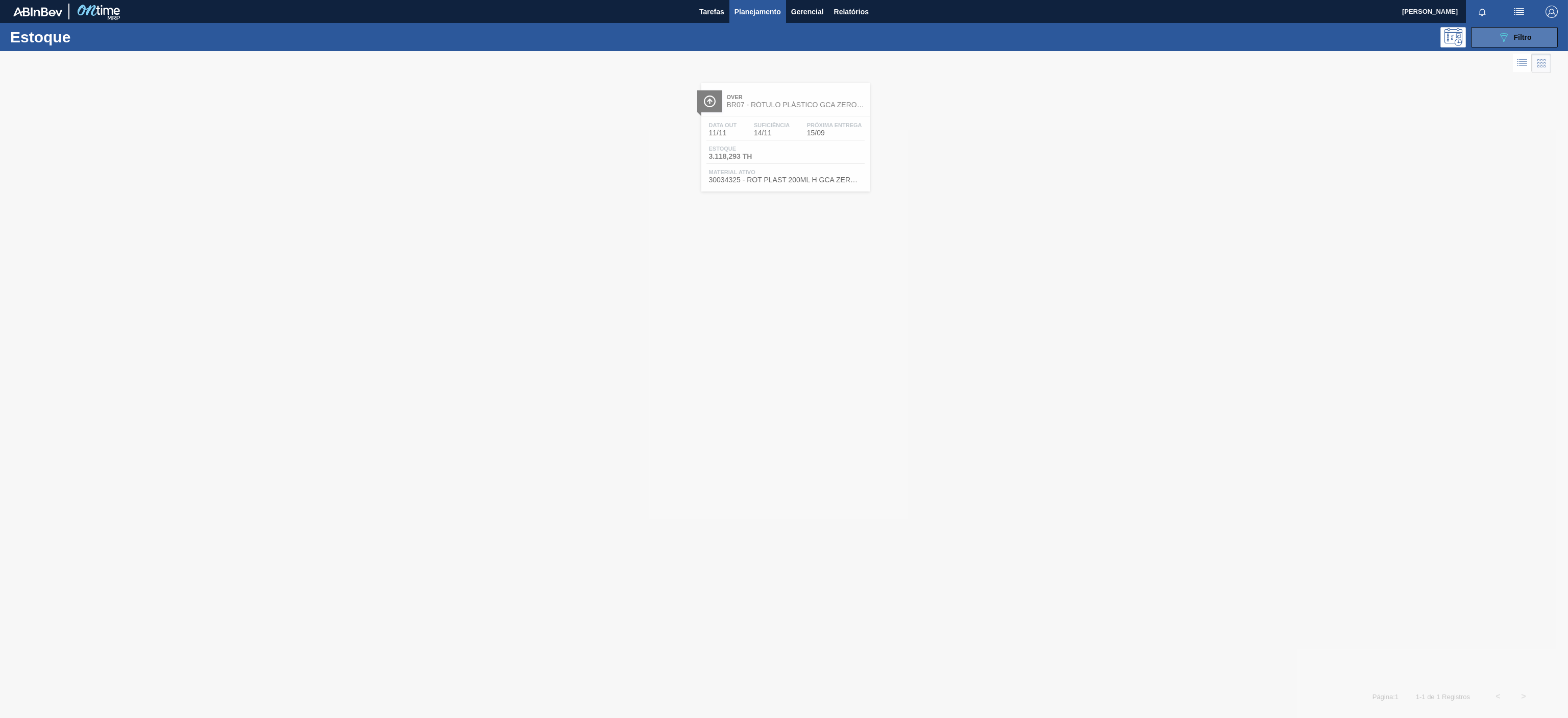
click at [1517, 42] on div "089F7B8B-B2A5-4AFE-B5C0-19BA573D28AC Filtro" at bounding box center [1514, 37] width 34 height 12
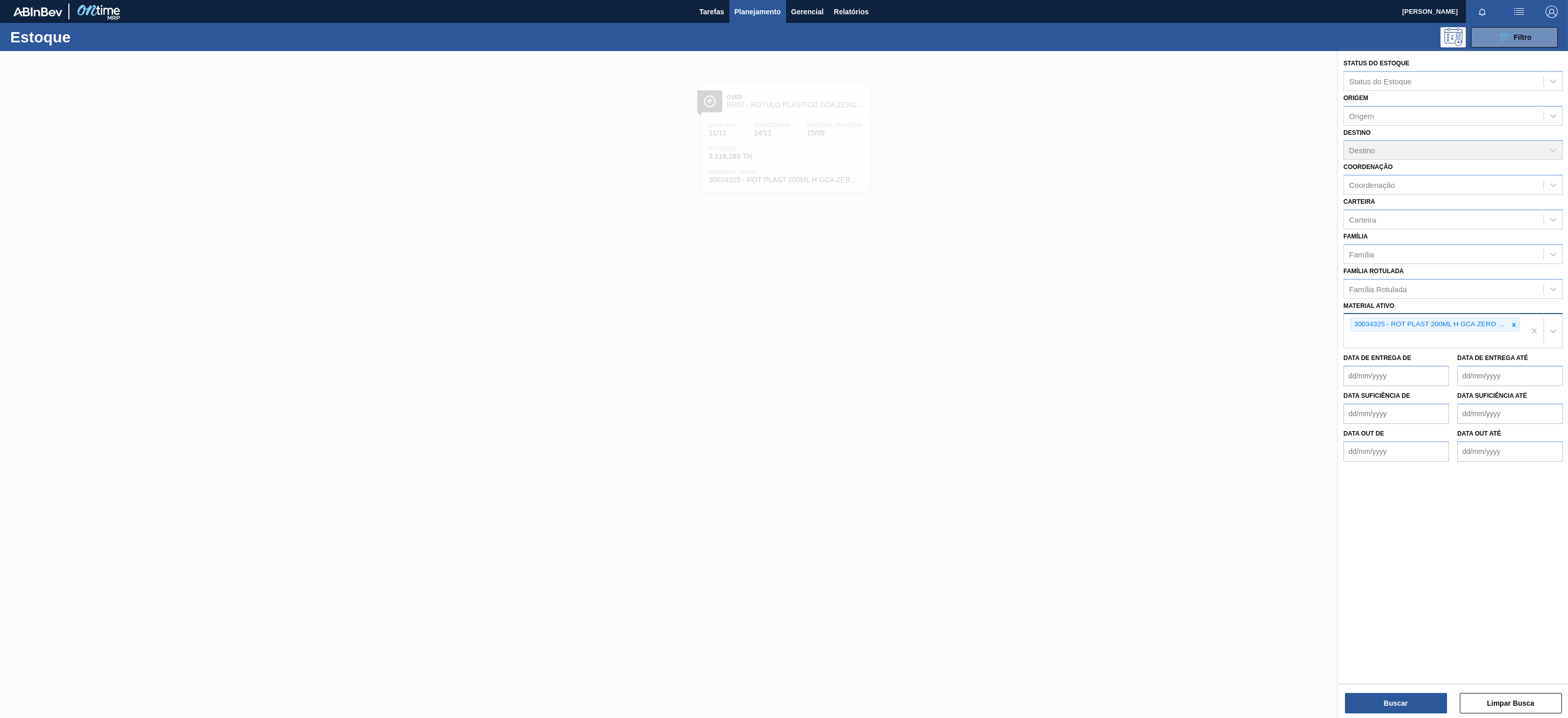
click at [1507, 325] on div "30034325 - ROT PLAST 200ML H GCA ZERO S CL NIV25" at bounding box center [1430, 324] width 157 height 13
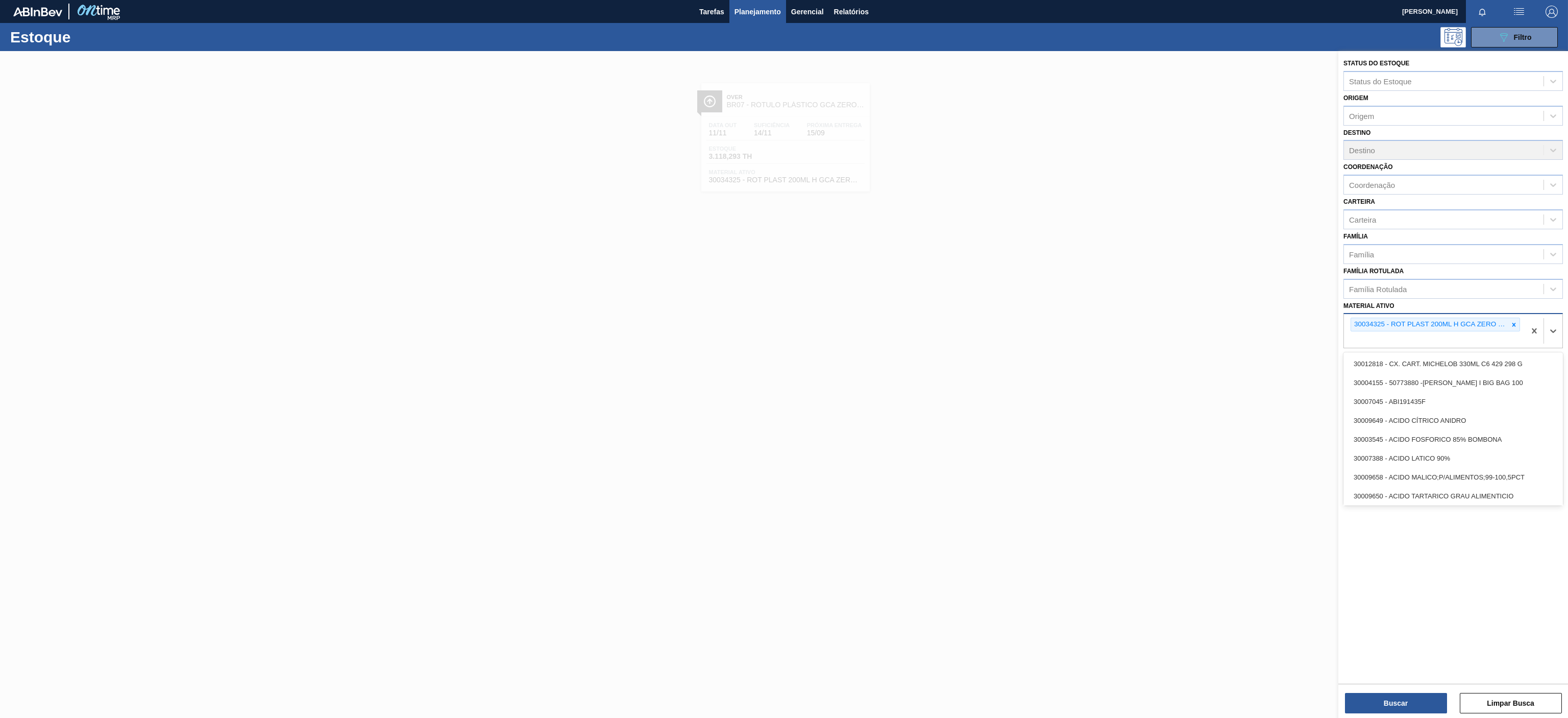
click at [1511, 325] on icon at bounding box center [1513, 324] width 7 height 7
paste ativo "30030372"
type ativo "30030372"
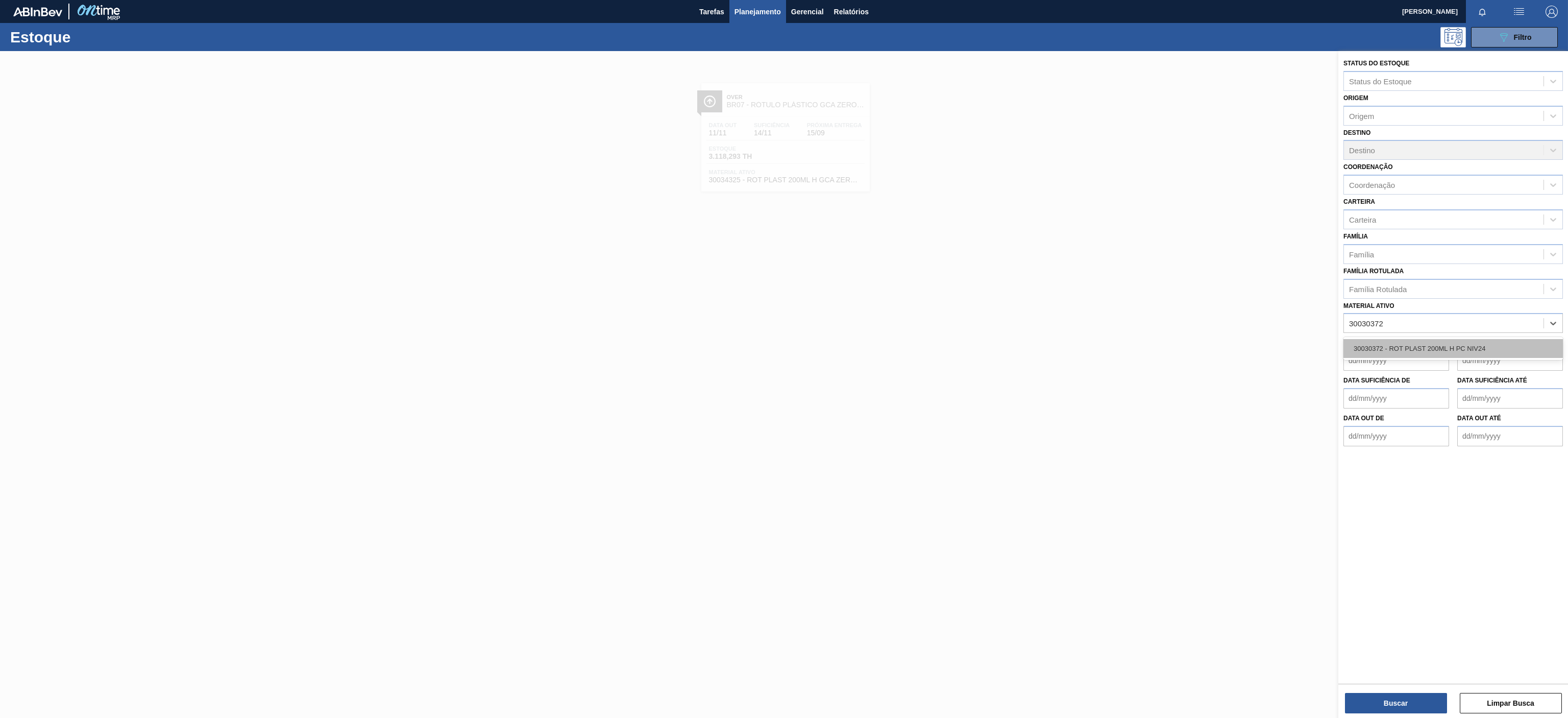
click at [1448, 352] on div "30030372 - ROT PLAST 200ML H PC NIV24" at bounding box center [1453, 348] width 220 height 19
click at [1378, 703] on button "Buscar" at bounding box center [1396, 703] width 102 height 21
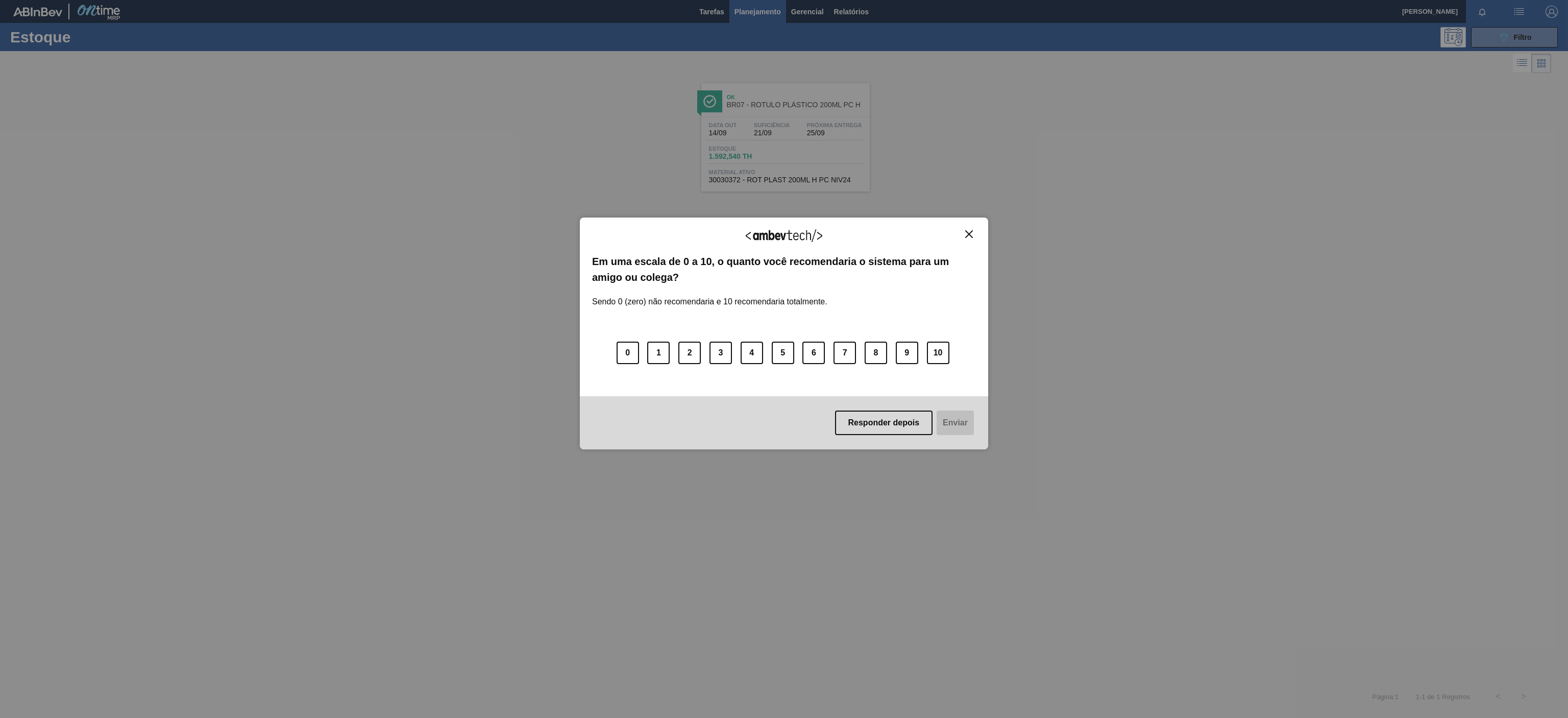
click at [970, 233] on img "Close" at bounding box center [970, 234] width 8 height 8
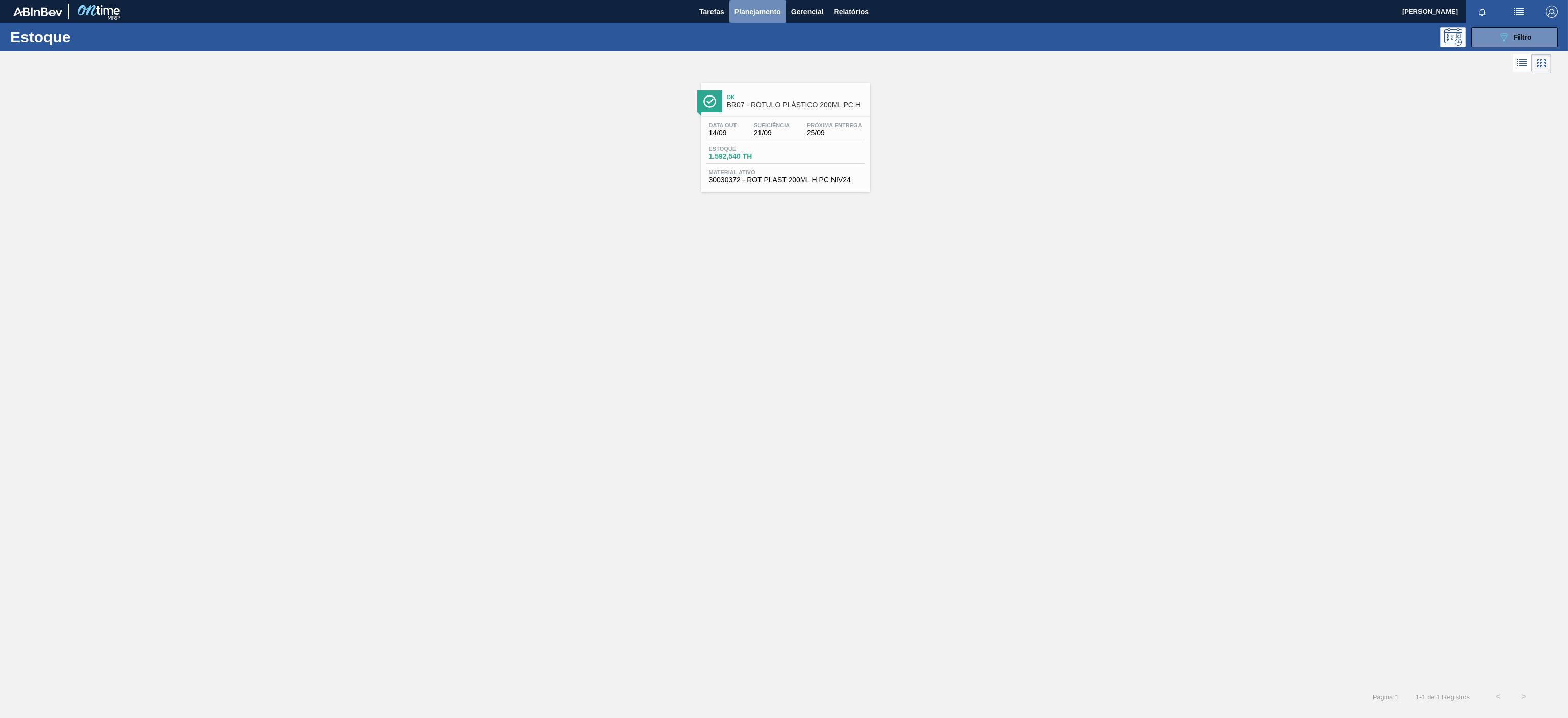
click at [760, 12] on span "Planejamento" at bounding box center [757, 12] width 46 height 12
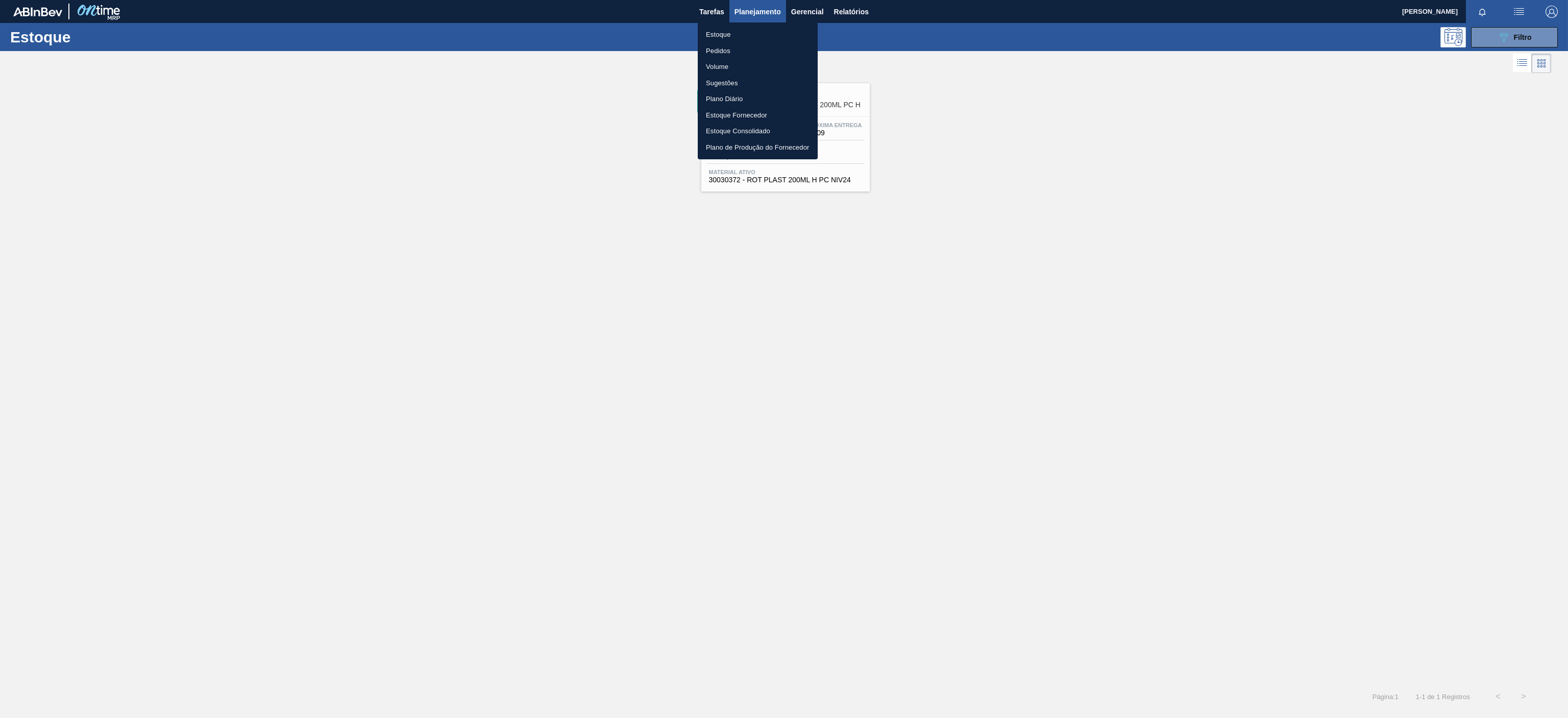
click at [720, 33] on li "Estoque" at bounding box center [758, 34] width 120 height 17
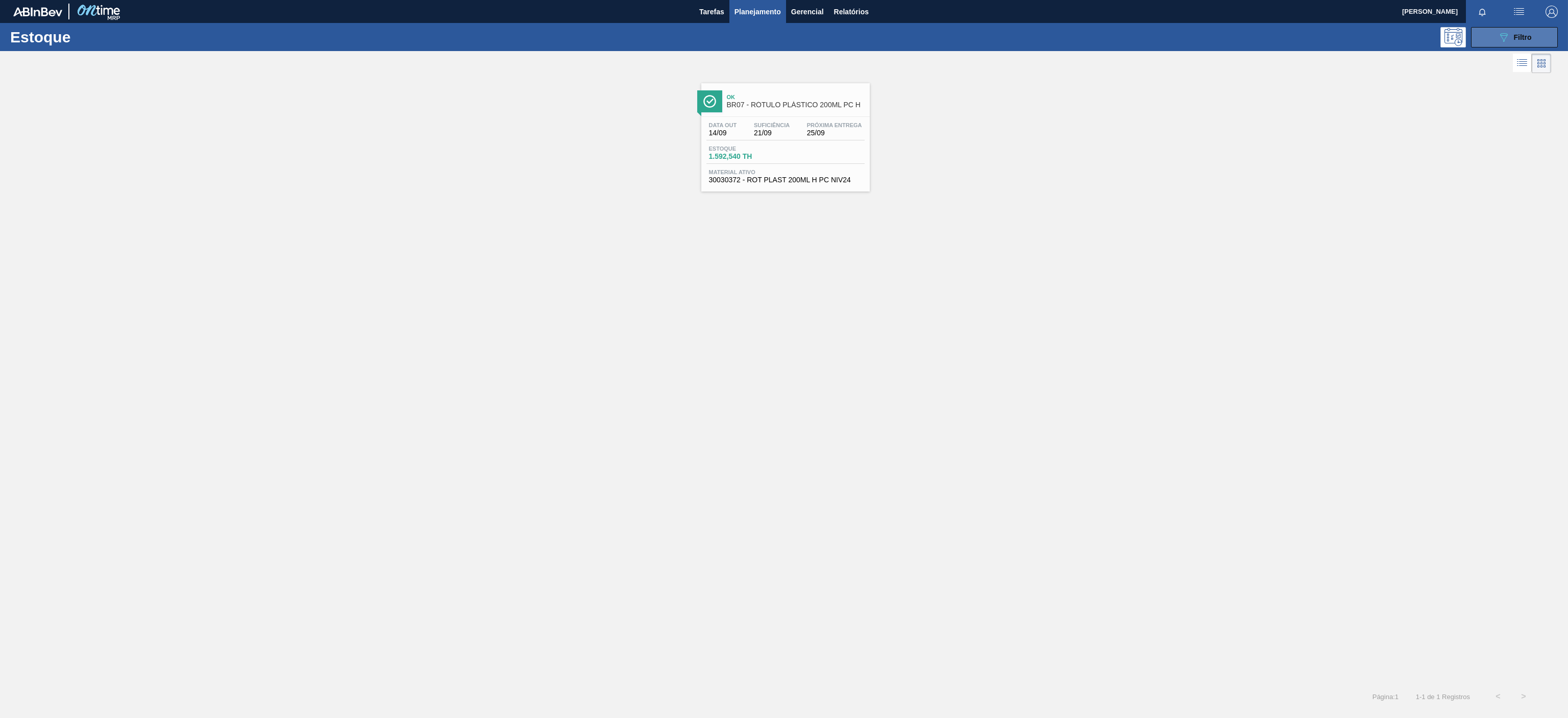
click at [1544, 37] on button "089F7B8B-B2A5-4AFE-B5C0-19BA573D28AC Filtro" at bounding box center [1514, 36] width 87 height 21
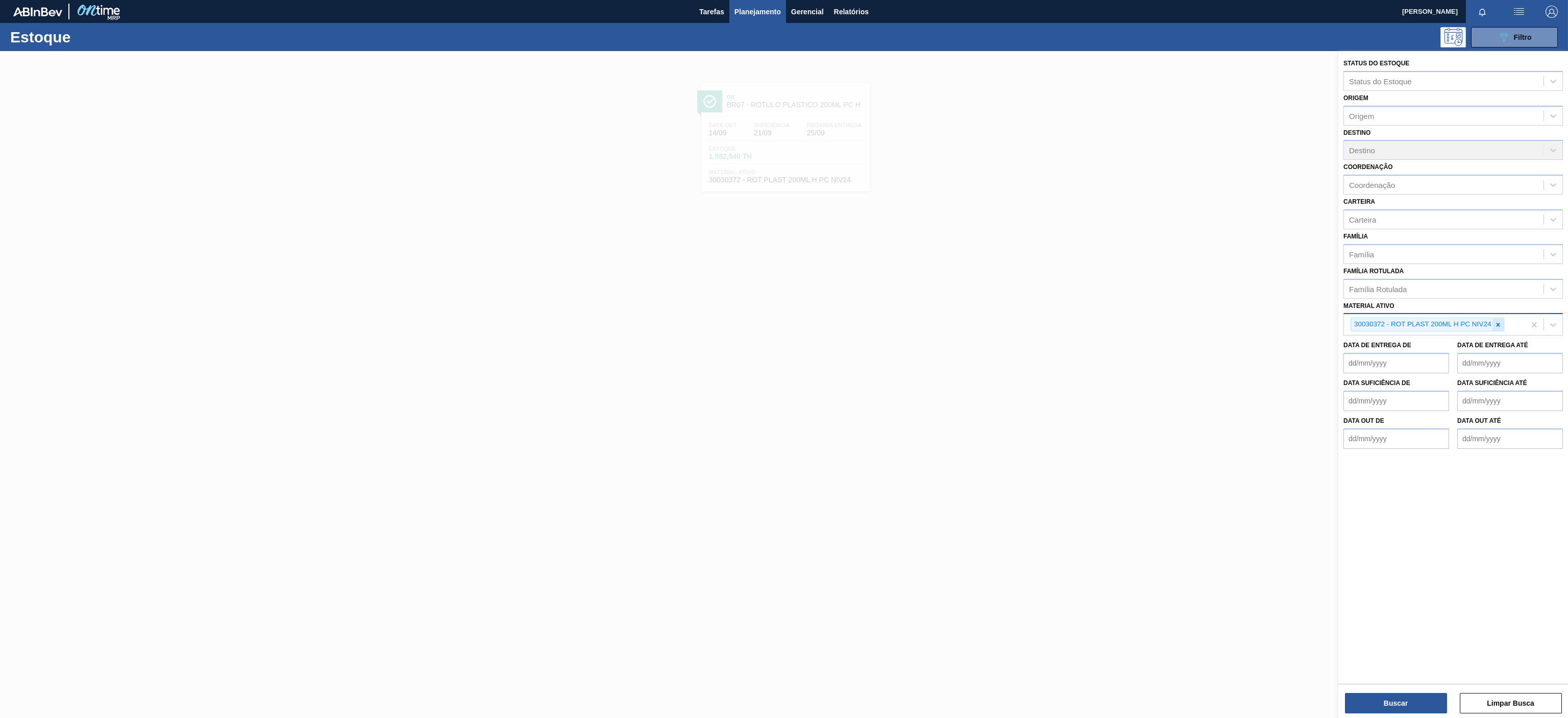
click at [1496, 322] on icon at bounding box center [1497, 324] width 7 height 7
paste ativo "30034490"
type ativo "30034490"
click at [1431, 343] on div "30034490 - PREFORMA 13,7G CRISTAL 60% REC" at bounding box center [1453, 348] width 220 height 19
click at [1368, 705] on button "Buscar" at bounding box center [1396, 703] width 102 height 21
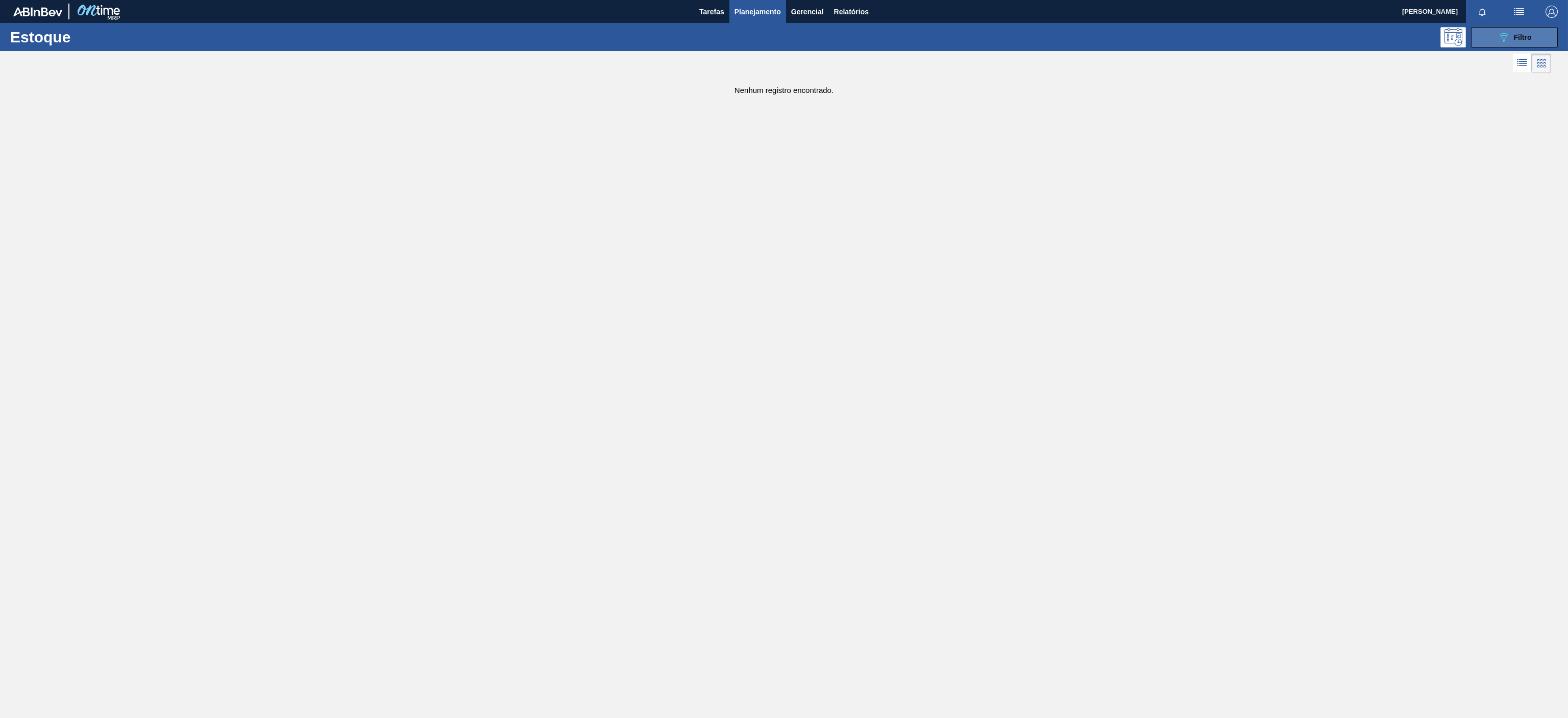
click at [1511, 33] on div "089F7B8B-B2A5-4AFE-B5C0-19BA573D28AC Filtro" at bounding box center [1514, 37] width 34 height 12
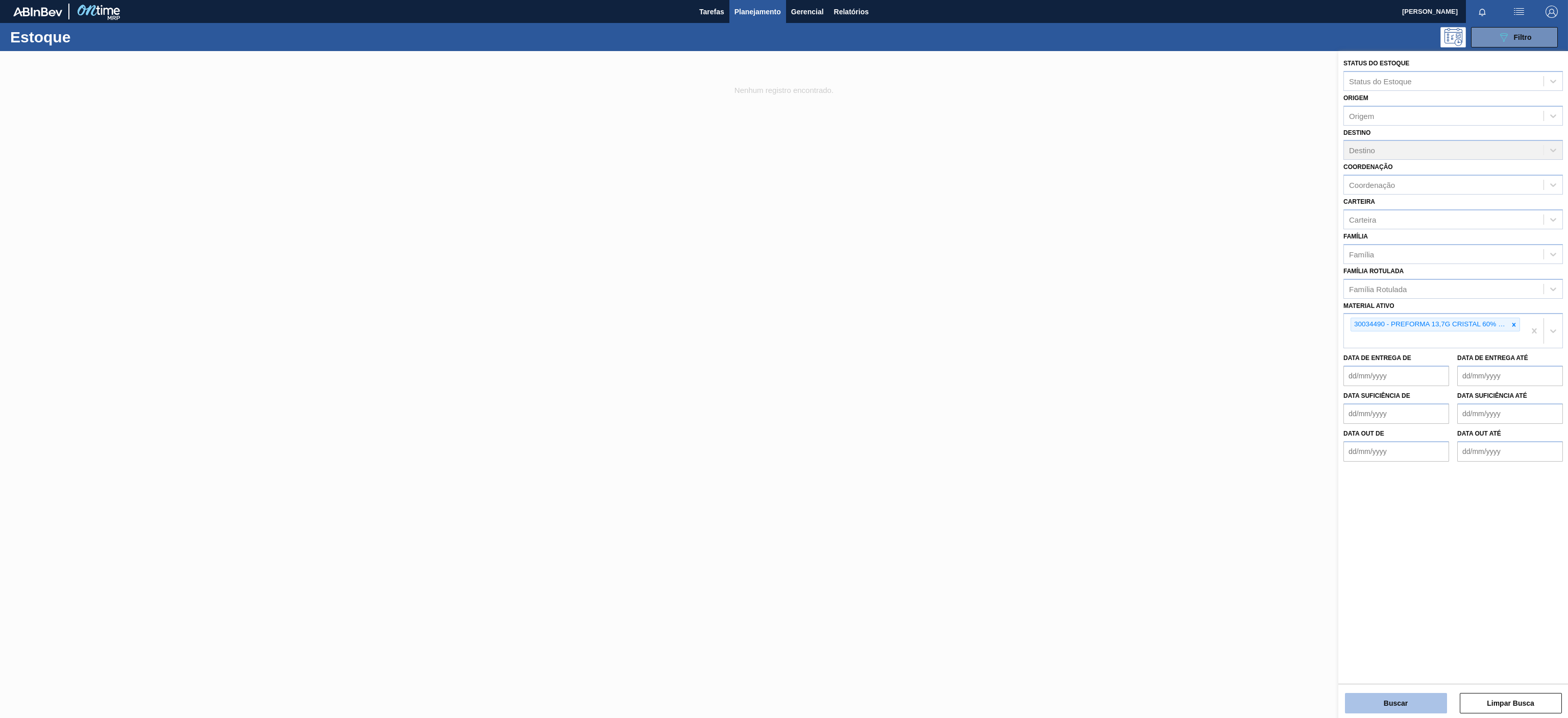
click at [1401, 706] on button "Buscar" at bounding box center [1396, 703] width 102 height 21
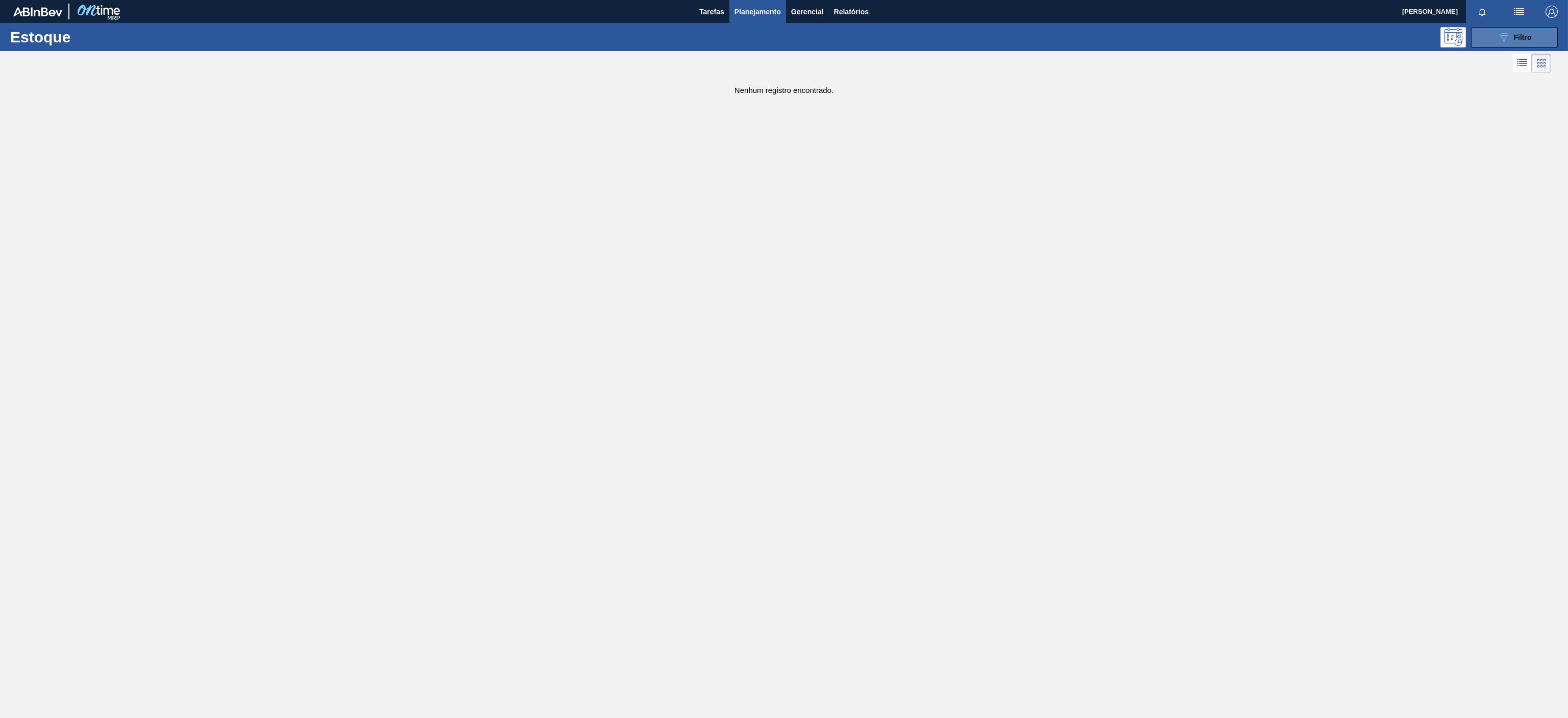
click at [1503, 38] on icon "089F7B8B-B2A5-4AFE-B5C0-19BA573D28AC" at bounding box center [1503, 37] width 12 height 12
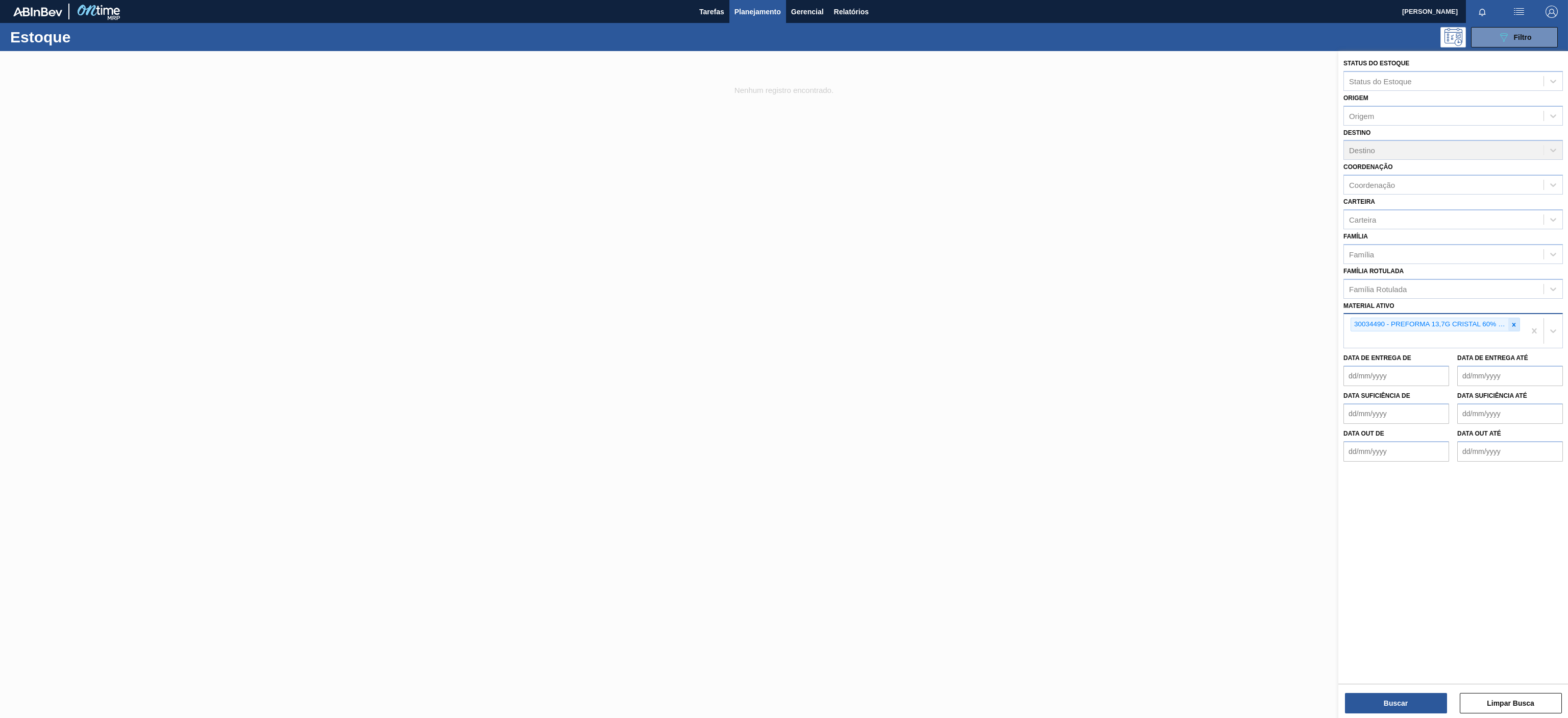
click at [1510, 326] on icon at bounding box center [1513, 324] width 7 height 7
paste ativo "30031679"
type ativo "30031679"
drag, startPoint x: 1468, startPoint y: 351, endPoint x: 1463, endPoint y: 361, distance: 11.2
click at [1467, 351] on div "30031679 - ROT PLAST 500ML AH H2OH LIMONETO IN211" at bounding box center [1453, 348] width 220 height 19
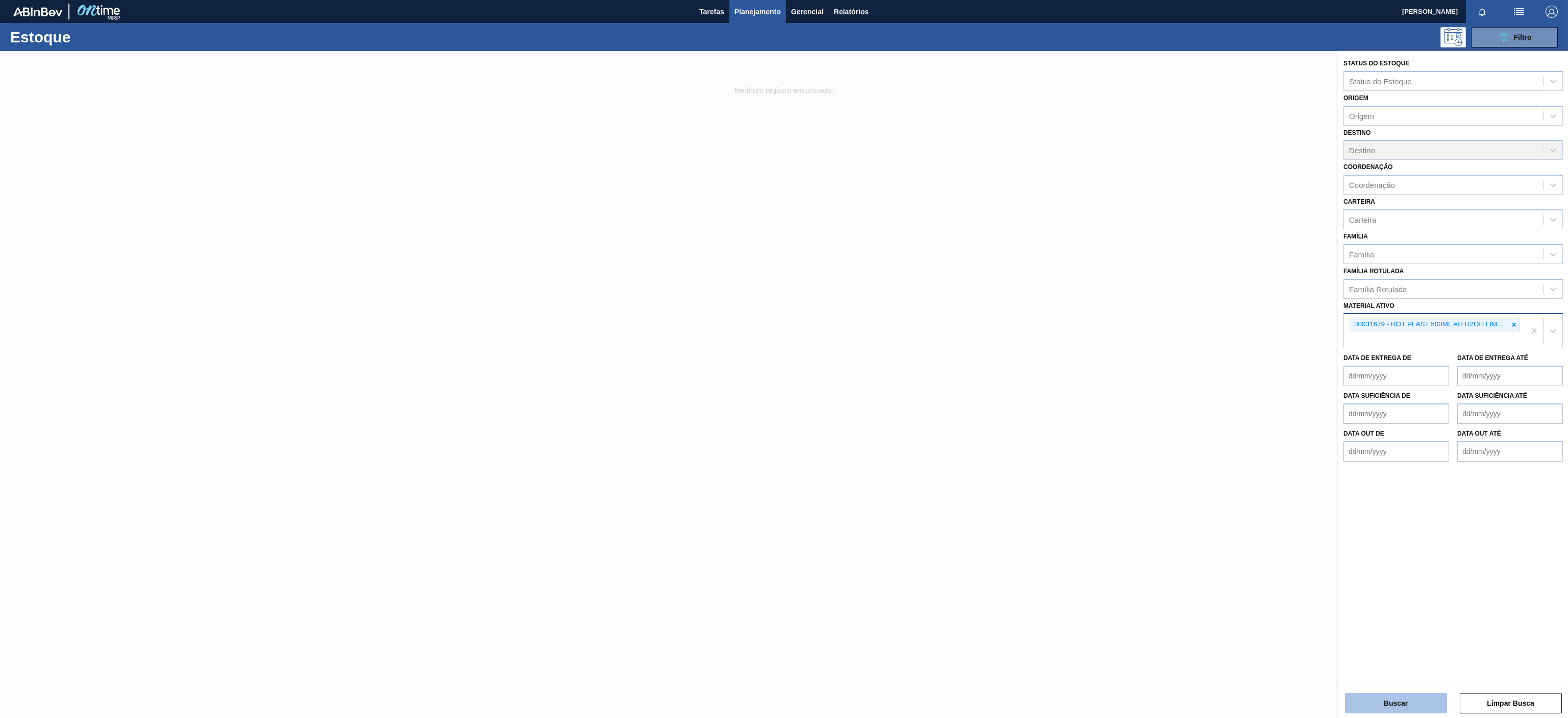
click at [1402, 693] on button "Buscar" at bounding box center [1396, 703] width 102 height 21
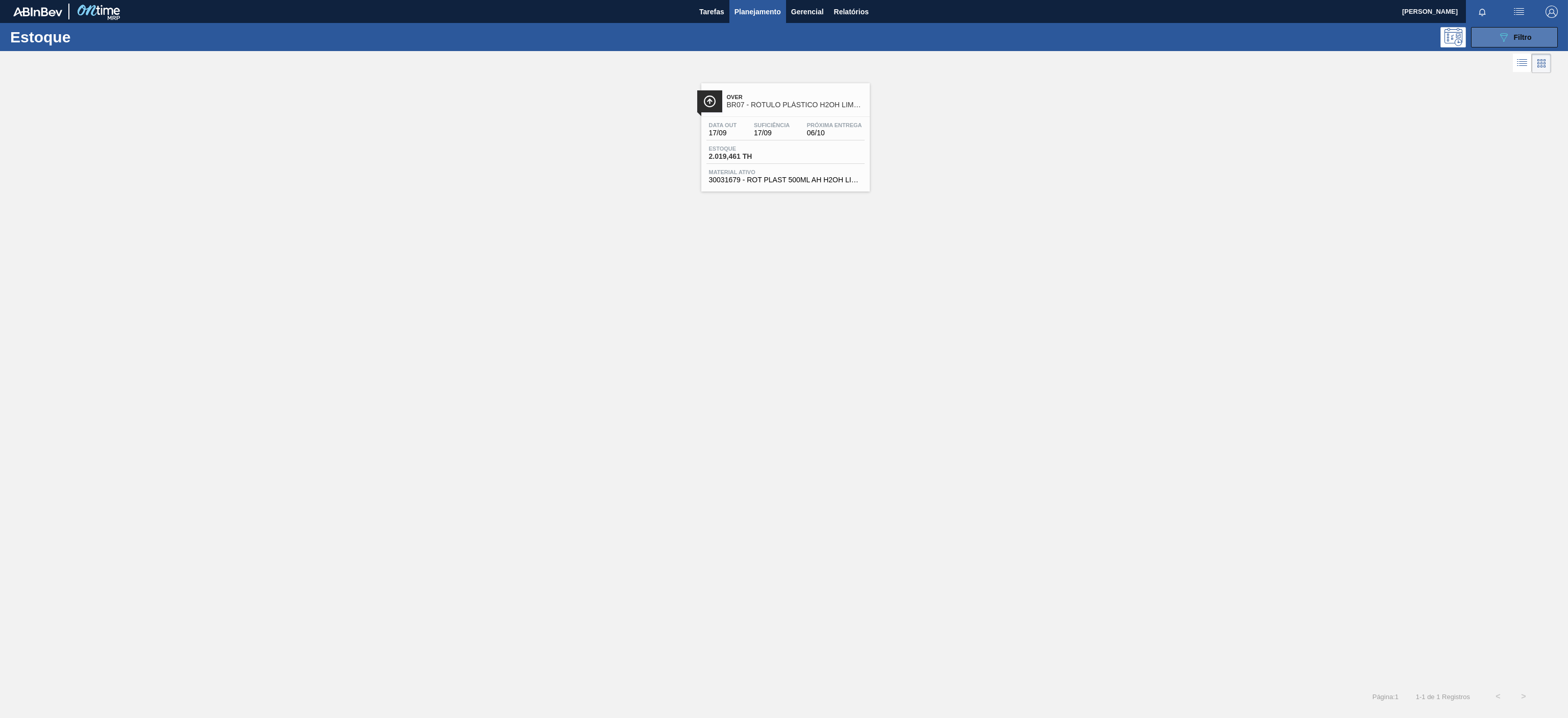
click at [1488, 39] on button "089F7B8B-B2A5-4AFE-B5C0-19BA573D28AC Filtro" at bounding box center [1514, 36] width 87 height 21
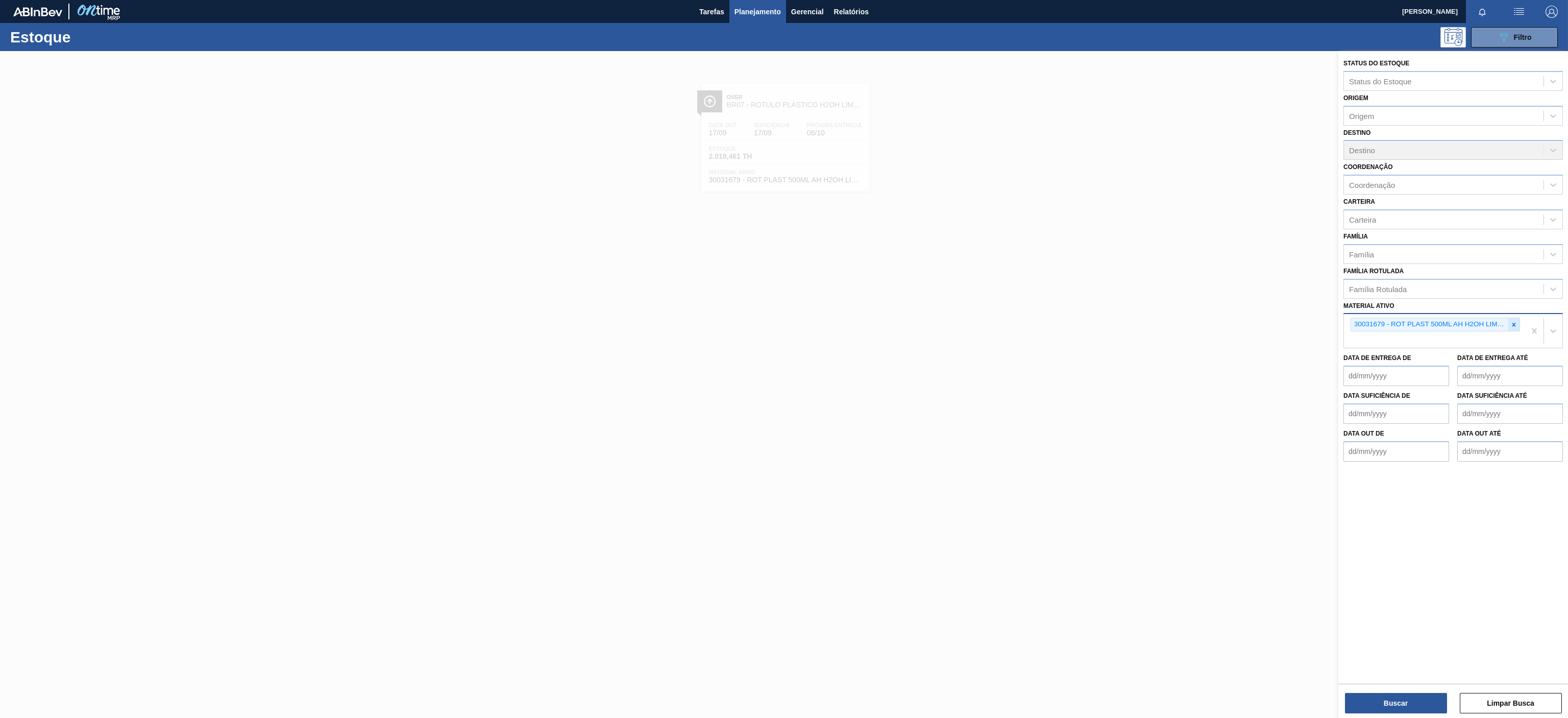
click at [1515, 324] on icon at bounding box center [1514, 325] width 4 height 4
paste ativo "30033702"
type ativo "30033702"
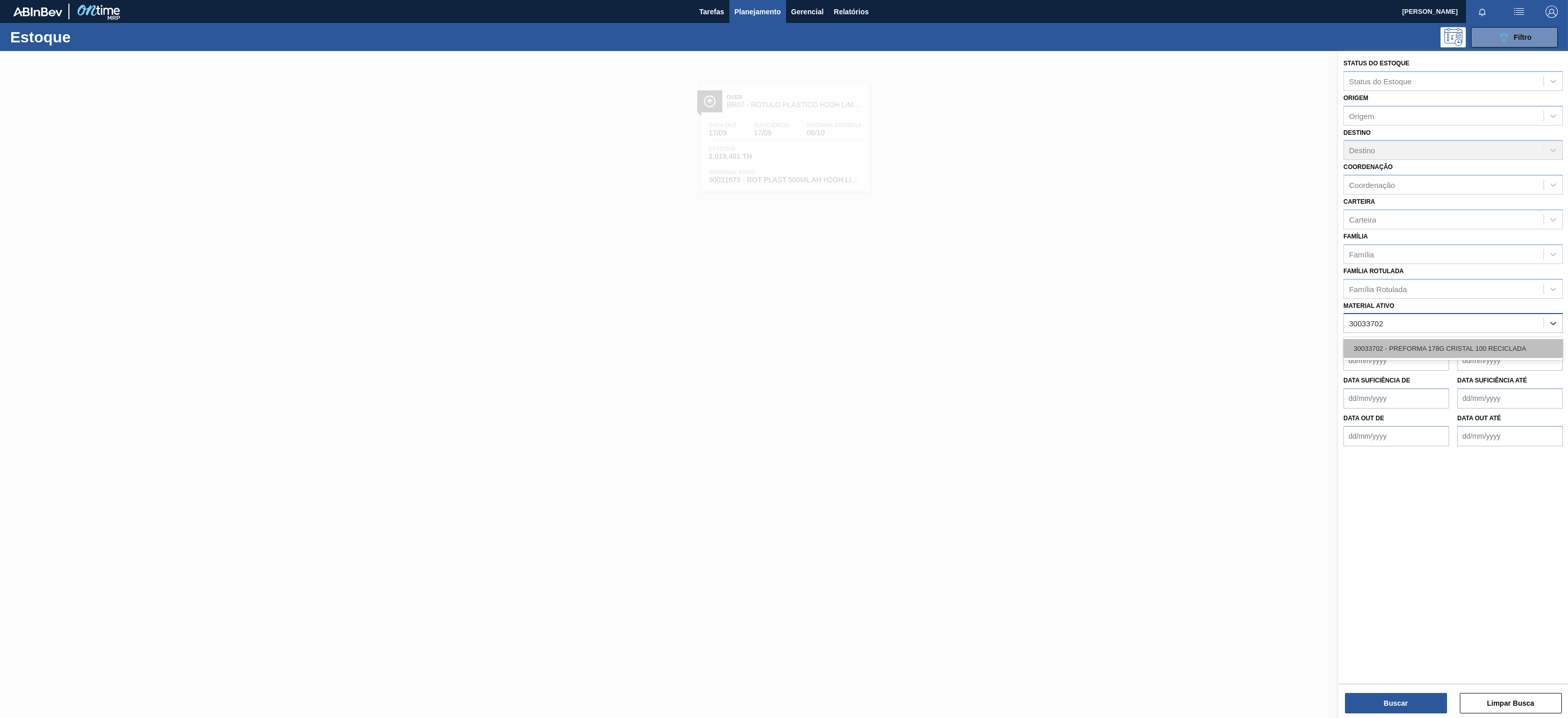
click at [1436, 344] on div "30033702 - PREFORMA 178G CRISTAL 100 RECICLADA" at bounding box center [1453, 348] width 220 height 19
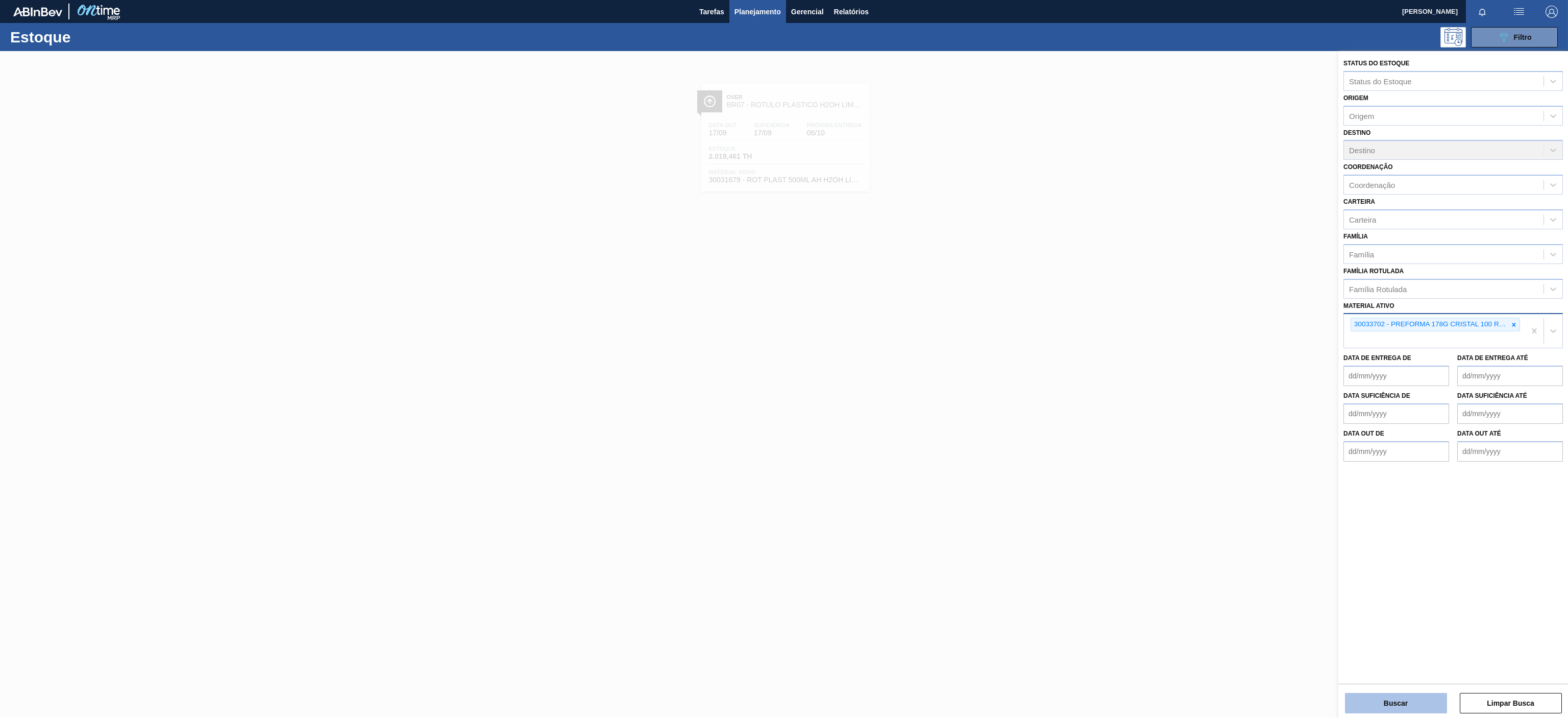
click at [1379, 703] on button "Buscar" at bounding box center [1396, 703] width 102 height 21
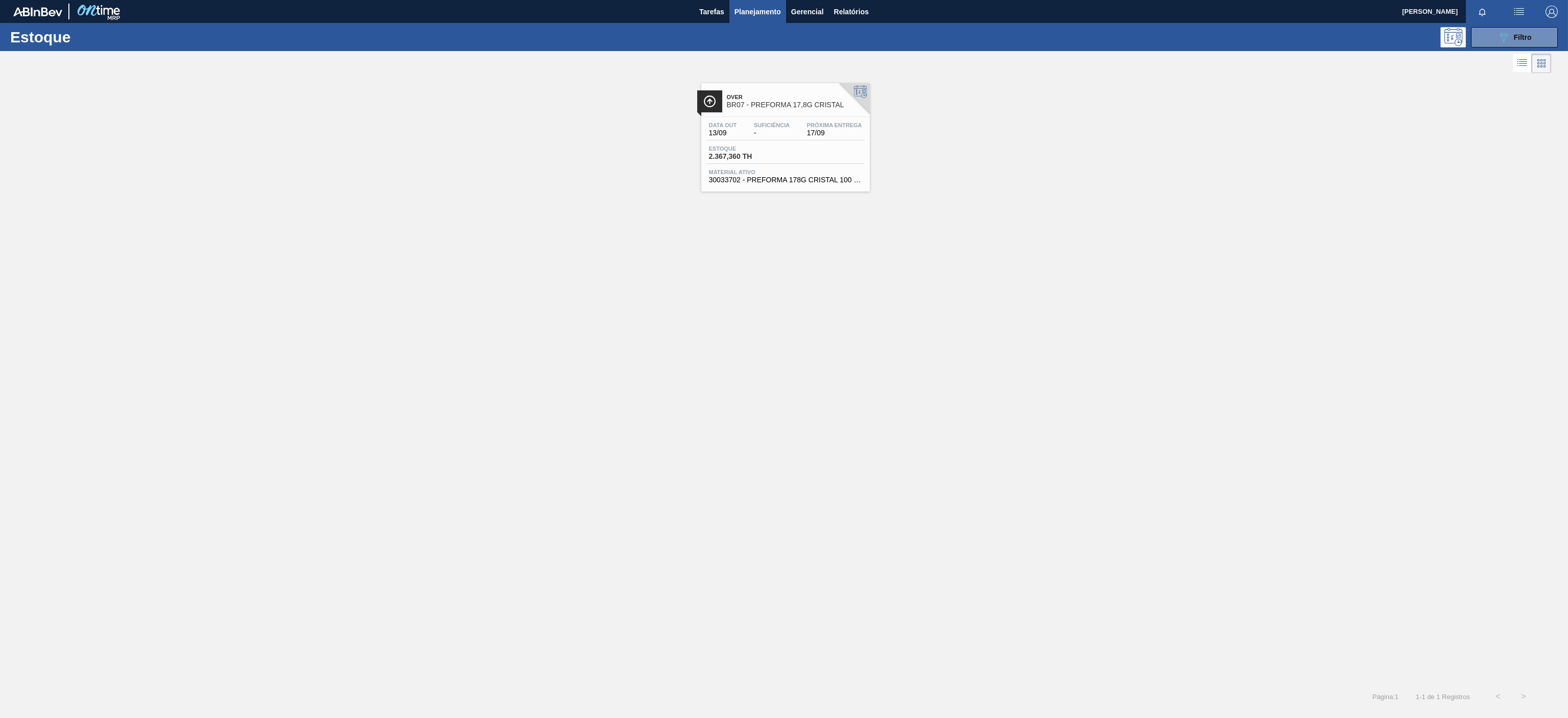
click at [787, 100] on span "Over" at bounding box center [795, 97] width 138 height 6
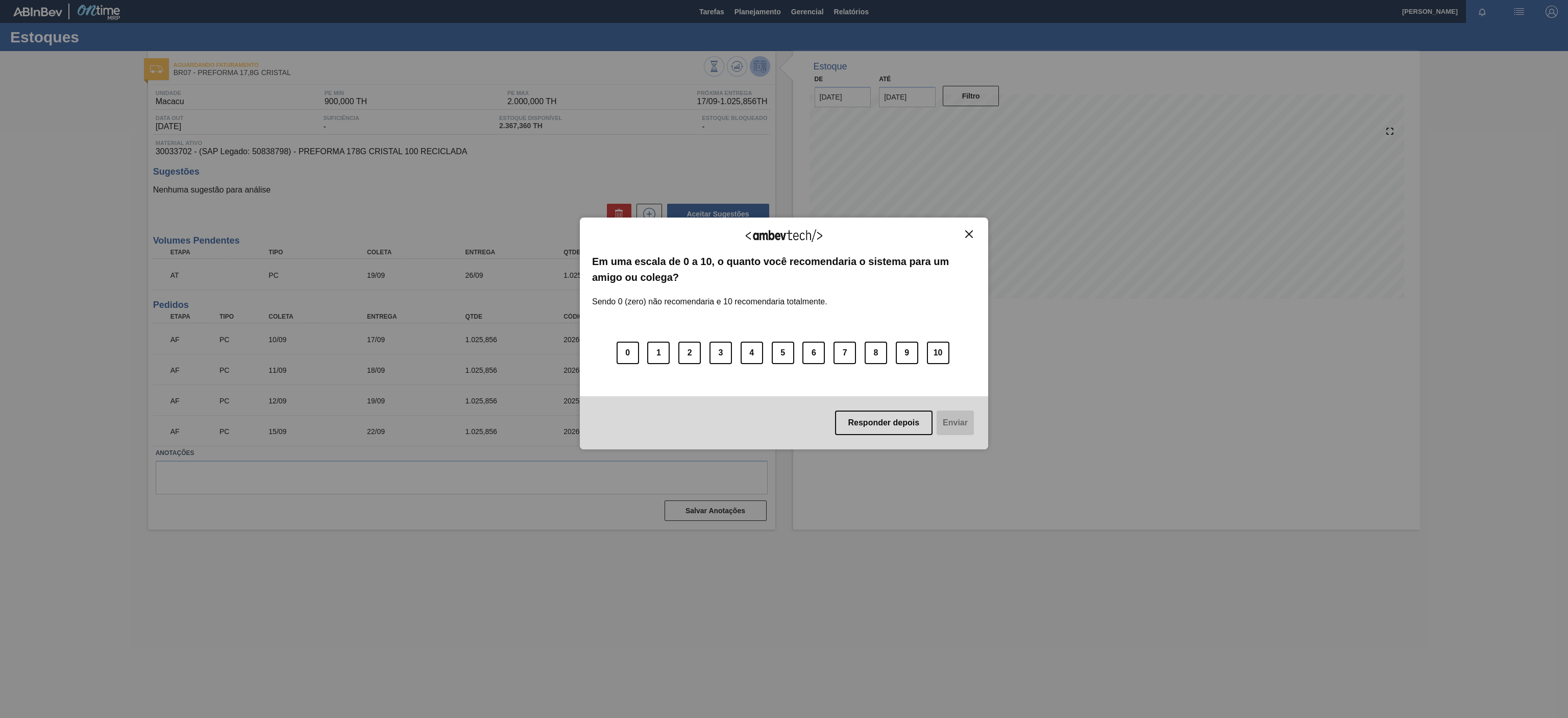
click at [967, 235] on img "Close" at bounding box center [970, 234] width 8 height 8
